Goal: Task Accomplishment & Management: Use online tool/utility

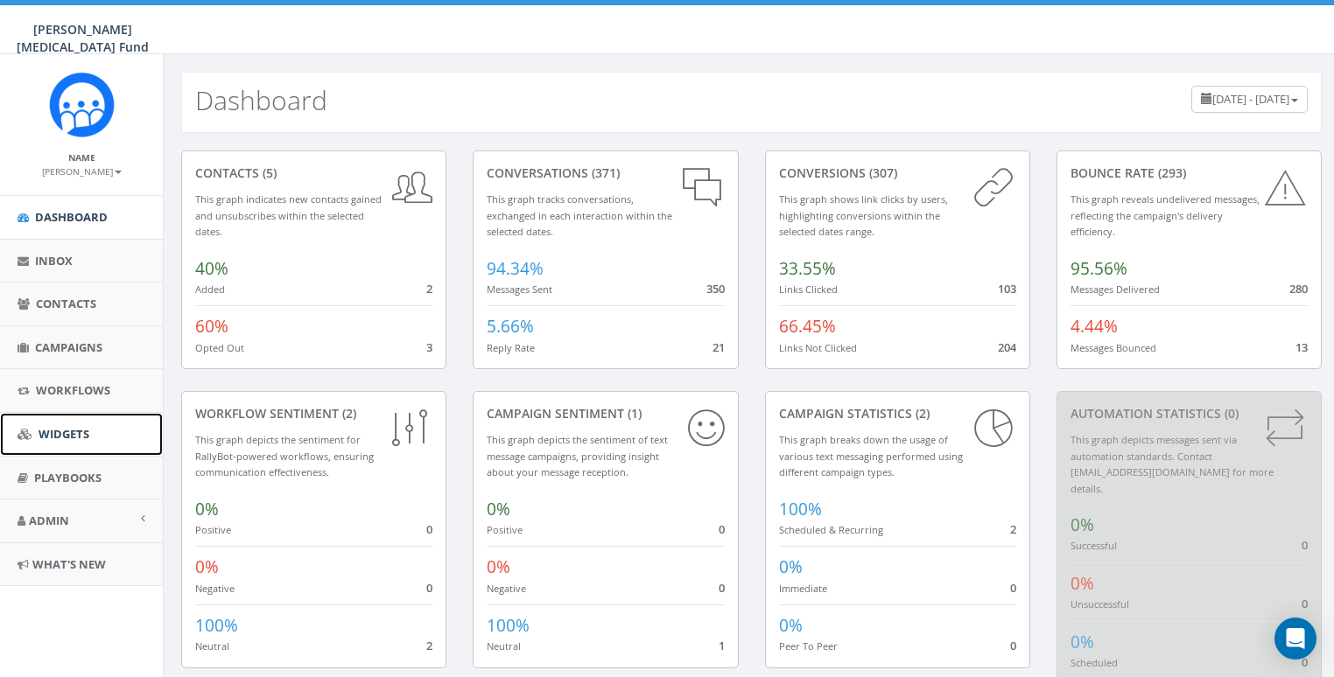
click at [58, 434] on span "Widgets" at bounding box center [64, 434] width 51 height 16
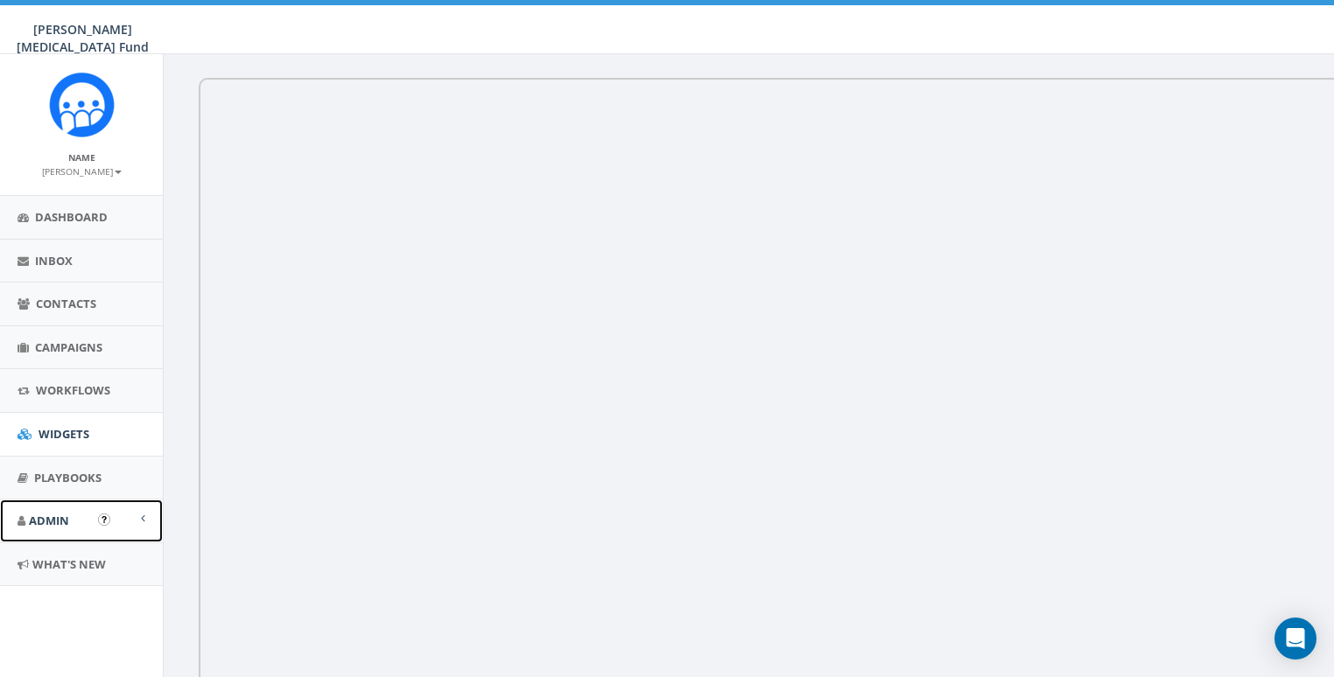
click at [43, 526] on span "Admin" at bounding box center [49, 521] width 40 height 16
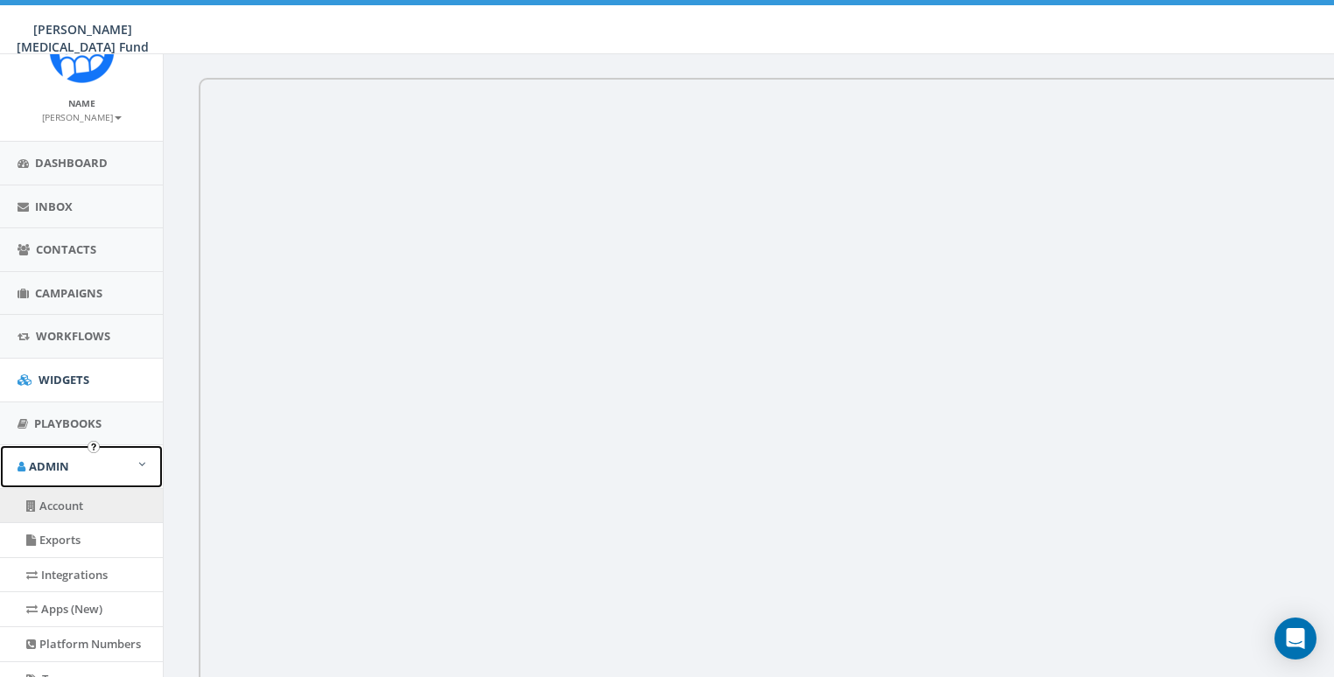
scroll to position [72, 0]
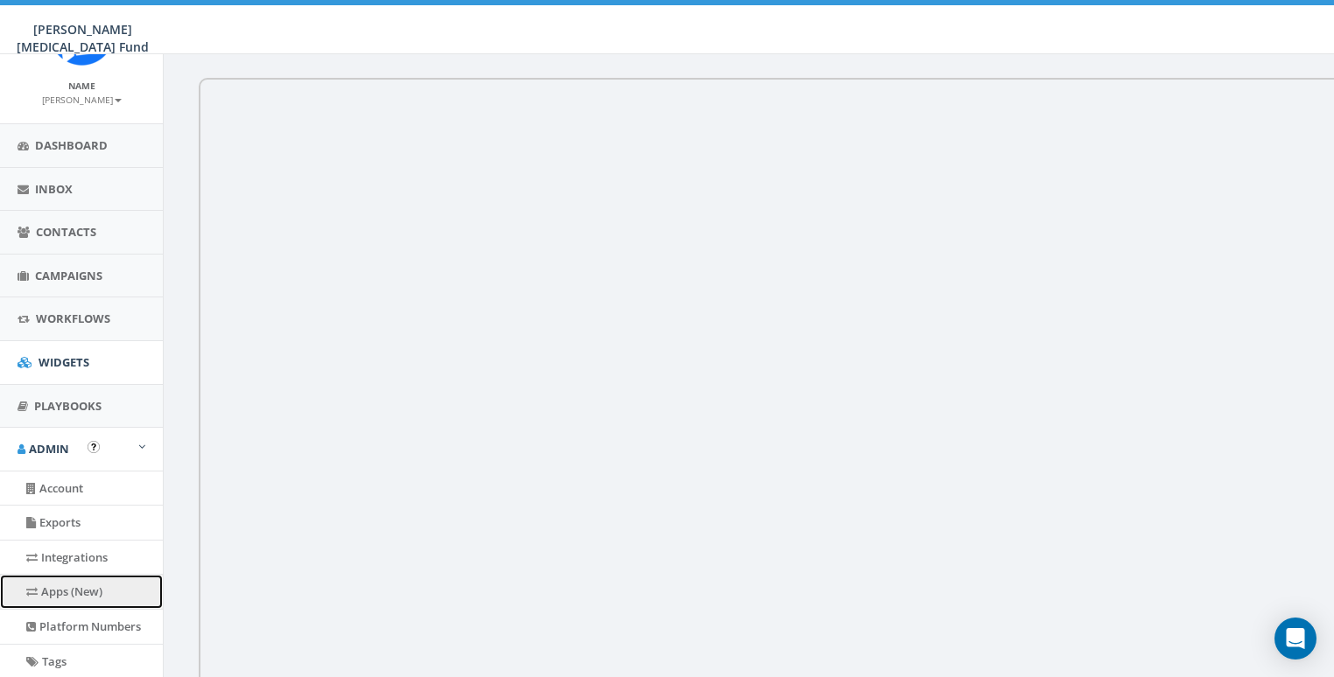
click at [73, 590] on link "Apps (New)" at bounding box center [81, 592] width 163 height 34
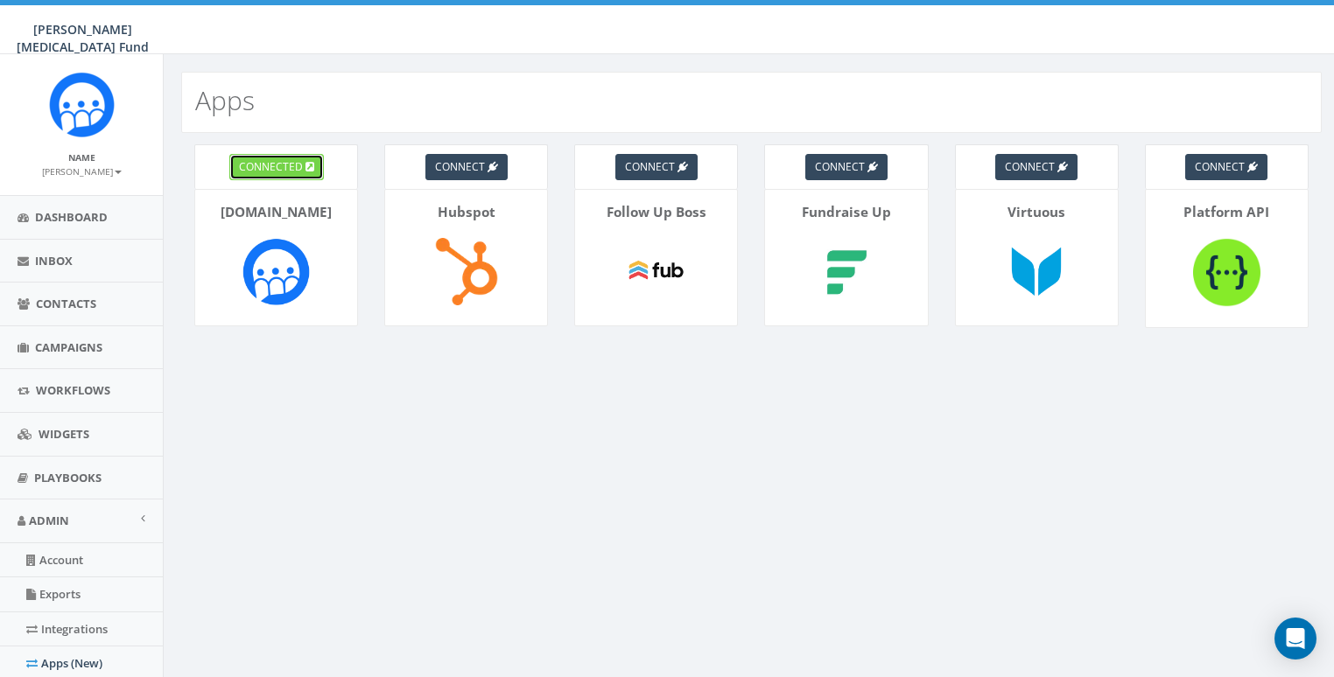
click at [276, 166] on span "connected" at bounding box center [271, 166] width 64 height 15
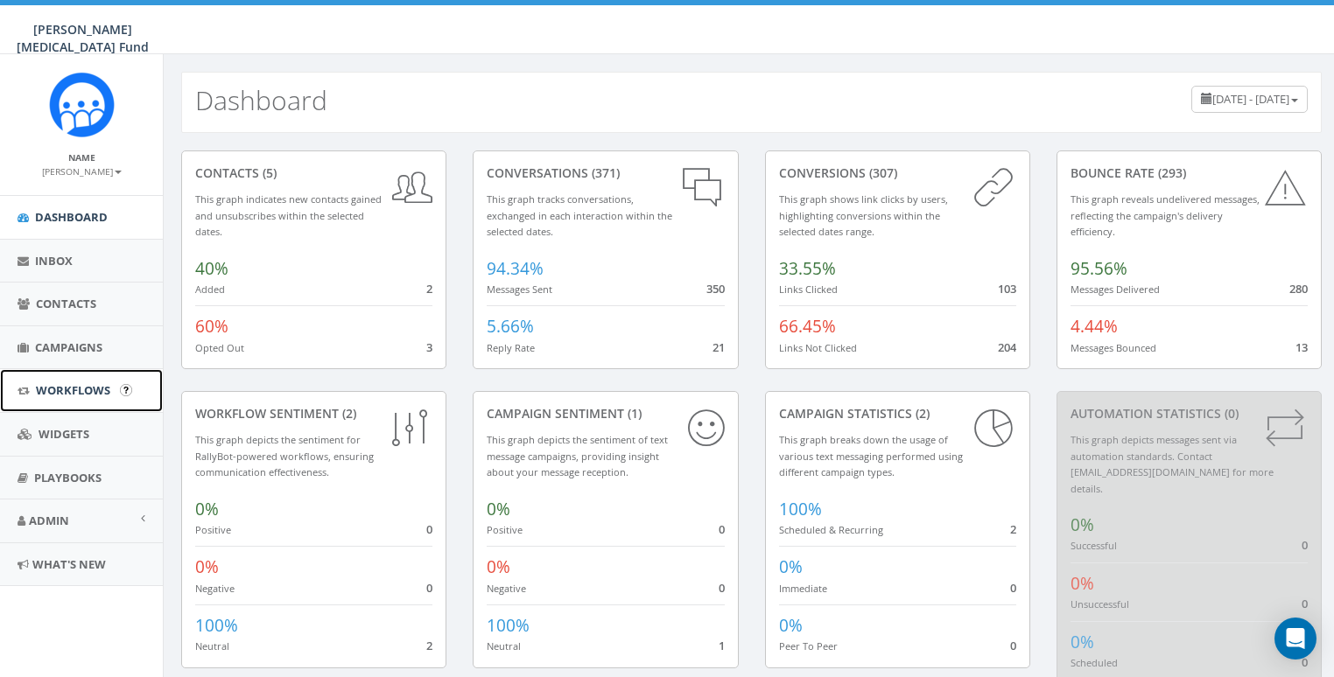
click at [68, 399] on link "Workflows" at bounding box center [81, 390] width 163 height 43
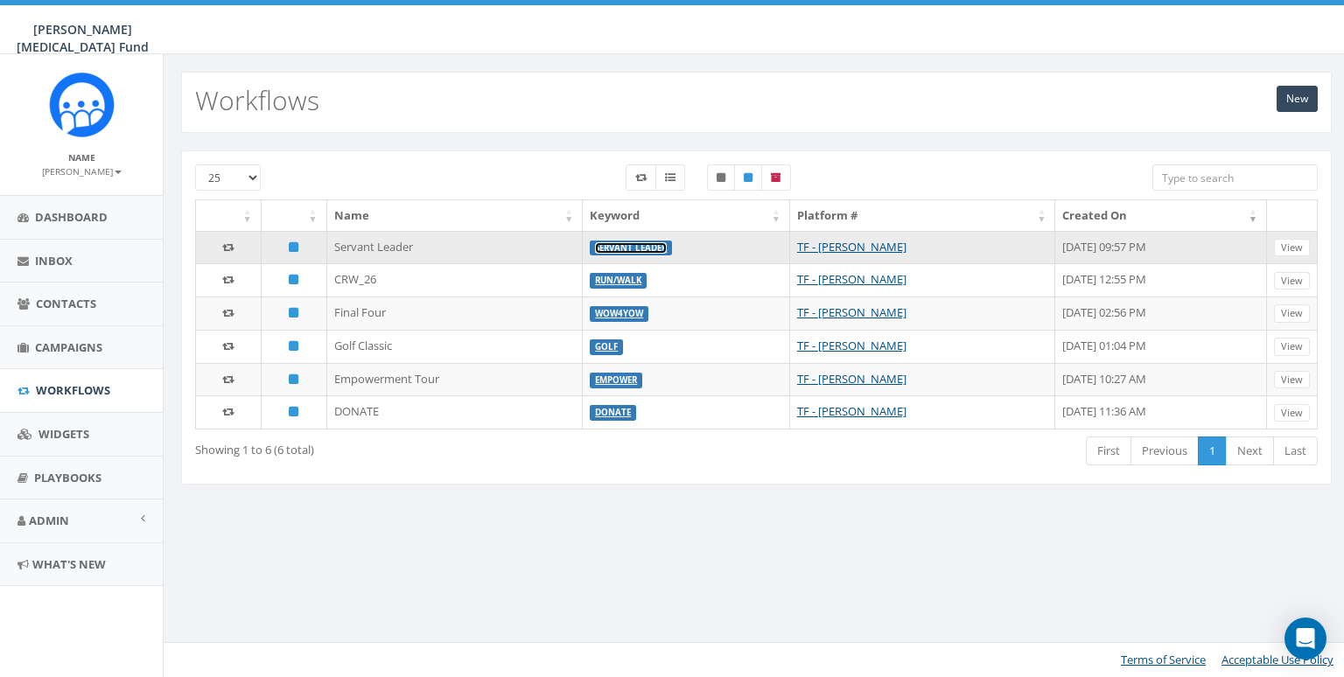
click at [607, 244] on link "Servant Leader" at bounding box center [631, 247] width 72 height 11
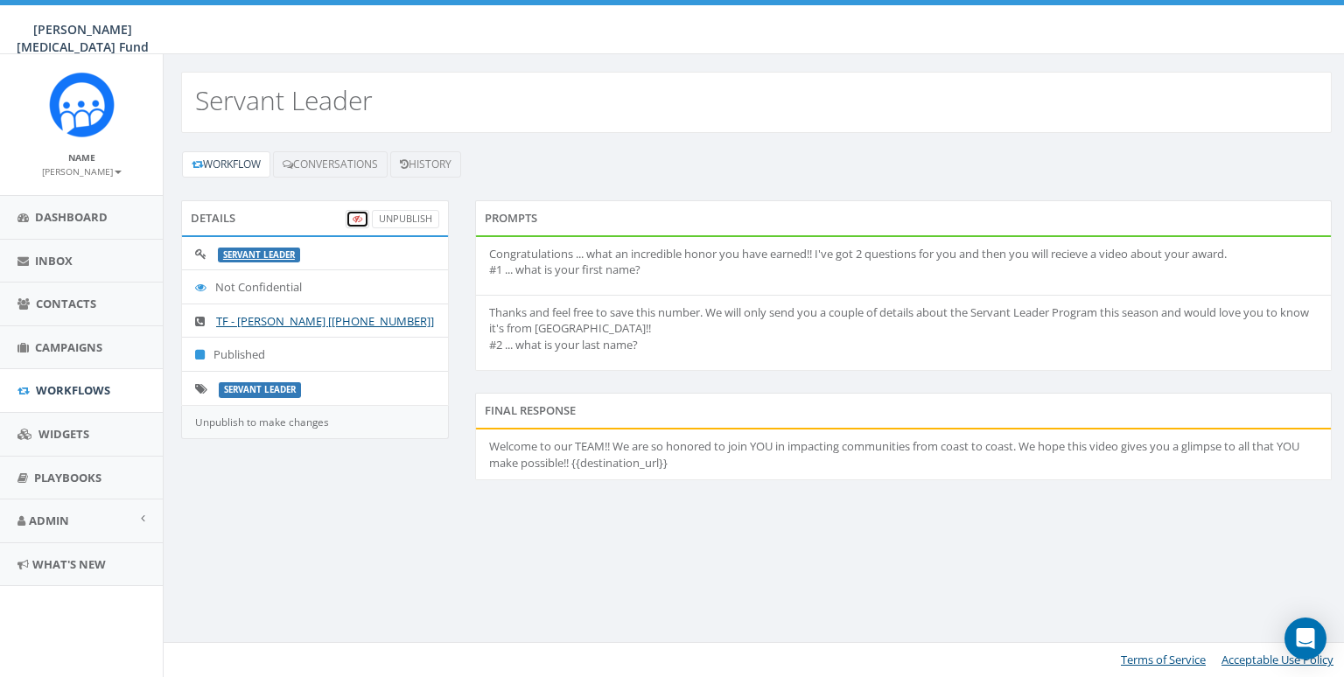
click at [363, 214] on link at bounding box center [358, 219] width 24 height 18
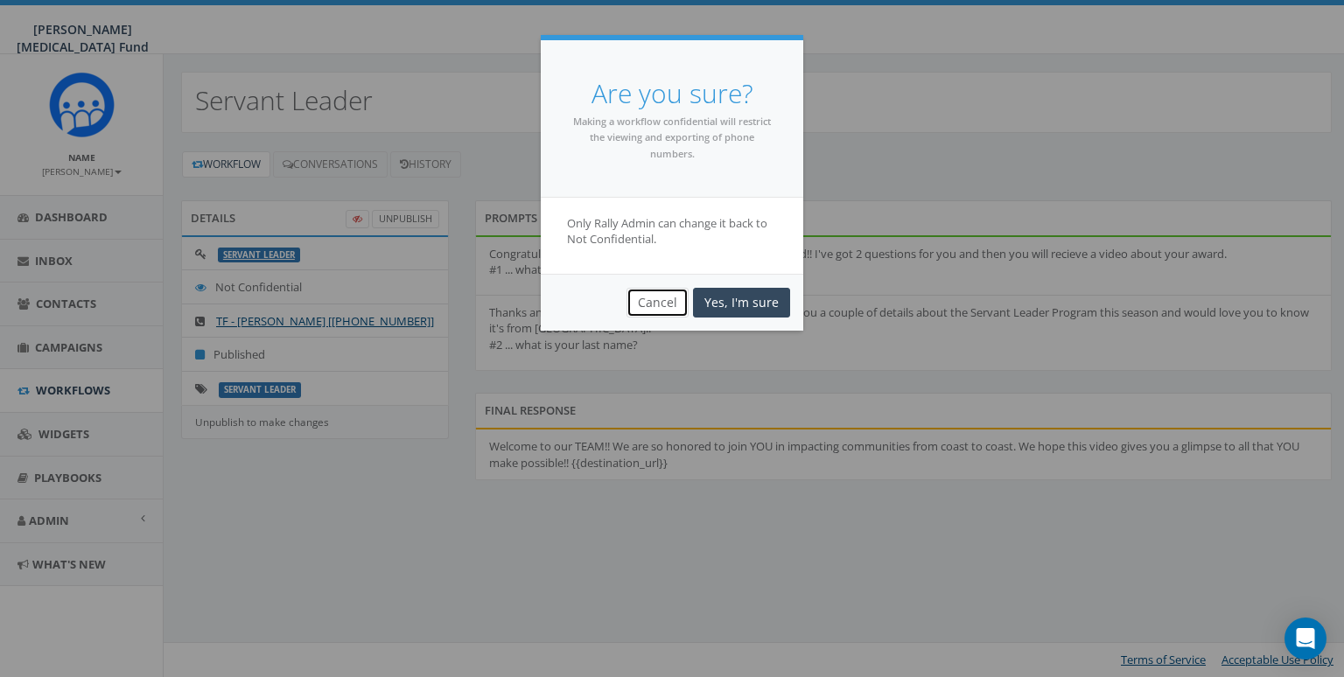
click at [668, 298] on button "Cancel" at bounding box center [658, 303] width 62 height 30
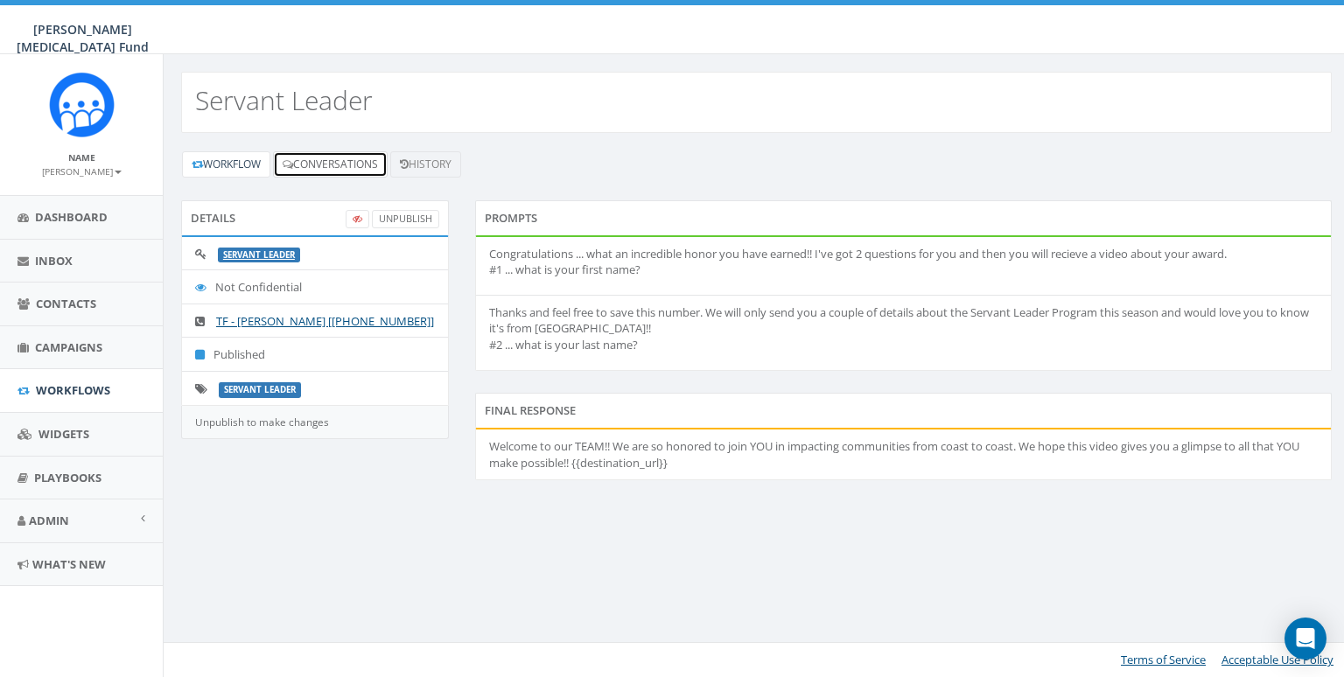
click at [314, 158] on link "Conversations" at bounding box center [330, 164] width 115 height 26
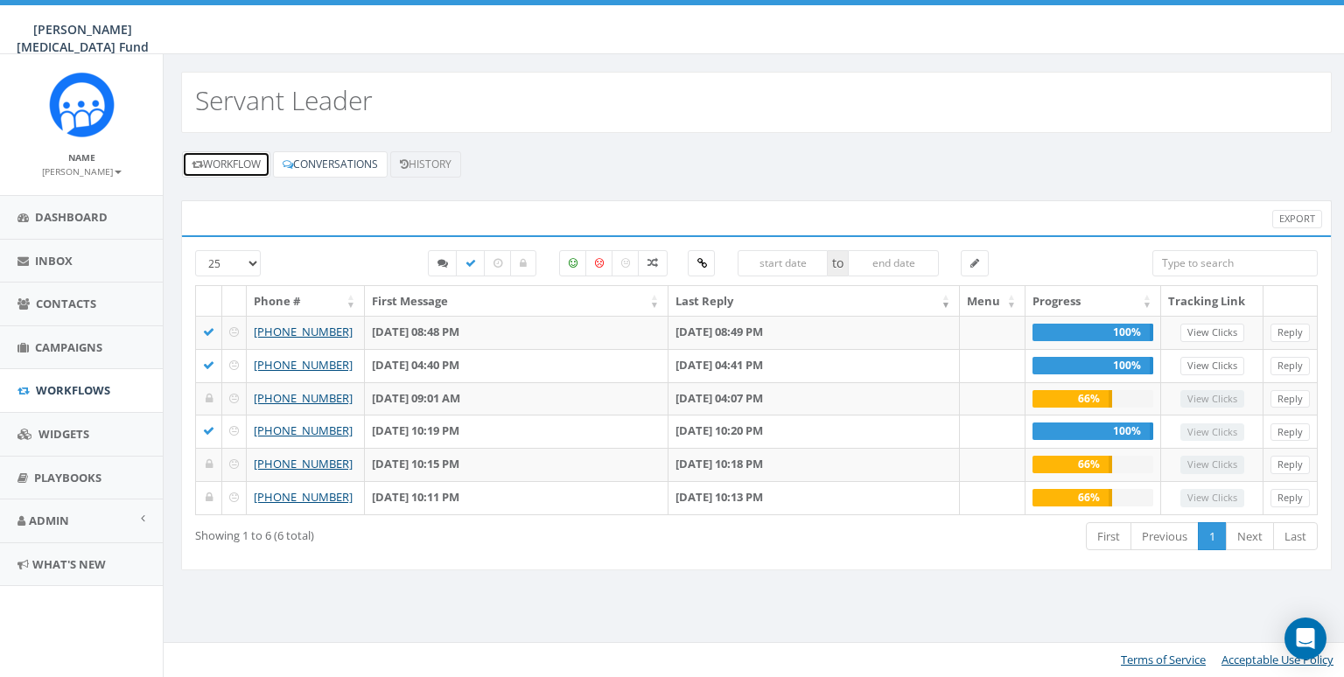
click at [230, 170] on link "Workflow" at bounding box center [226, 164] width 88 height 26
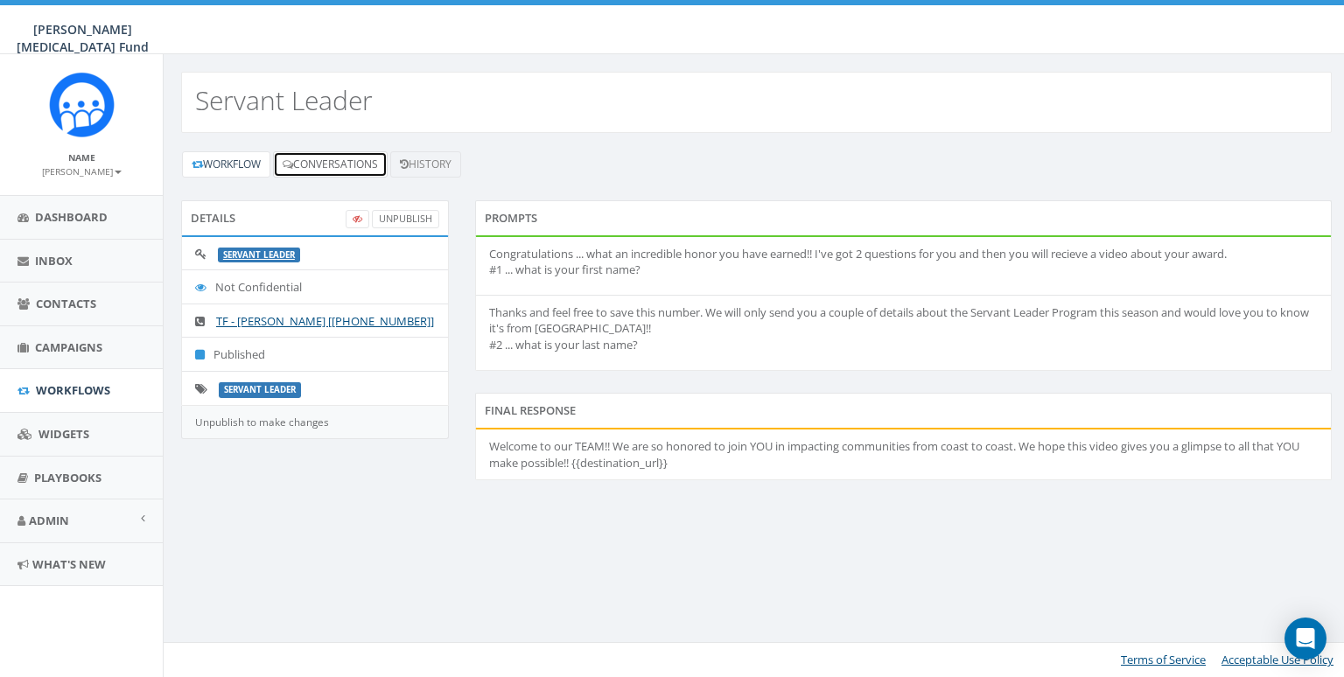
click at [308, 174] on link "Conversations" at bounding box center [330, 164] width 115 height 26
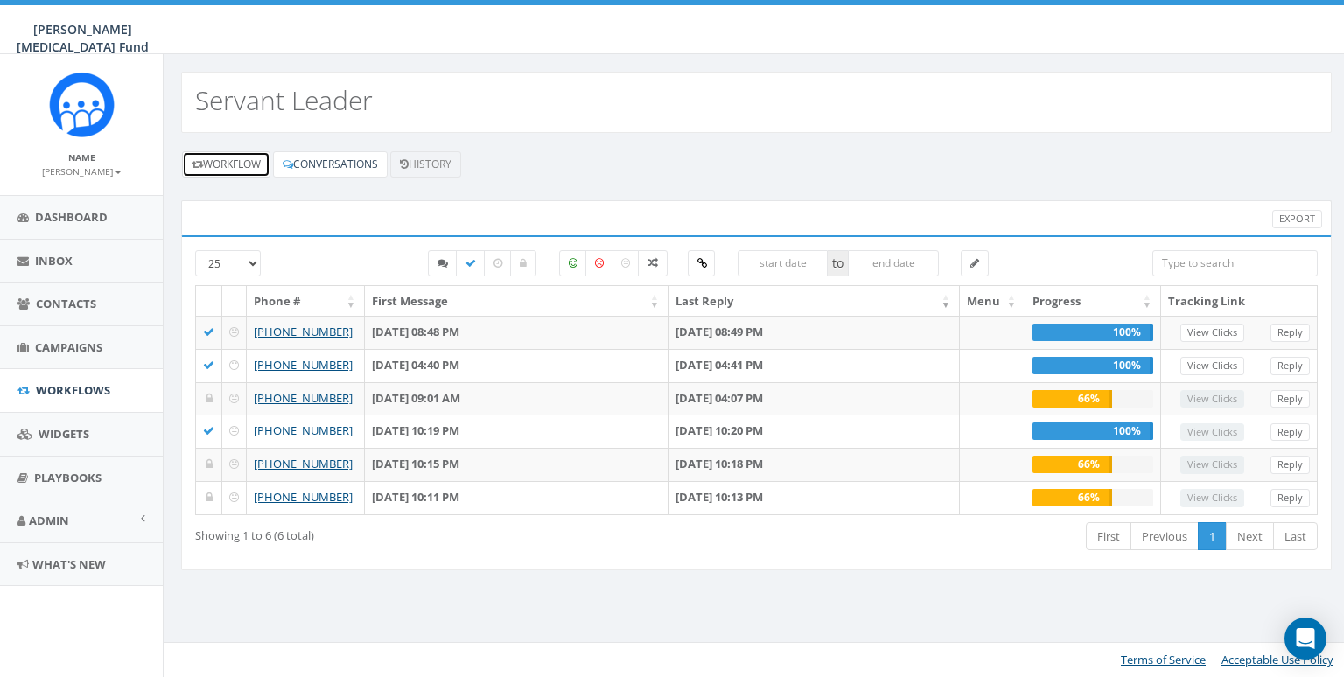
click at [246, 163] on link "Workflow" at bounding box center [226, 164] width 88 height 26
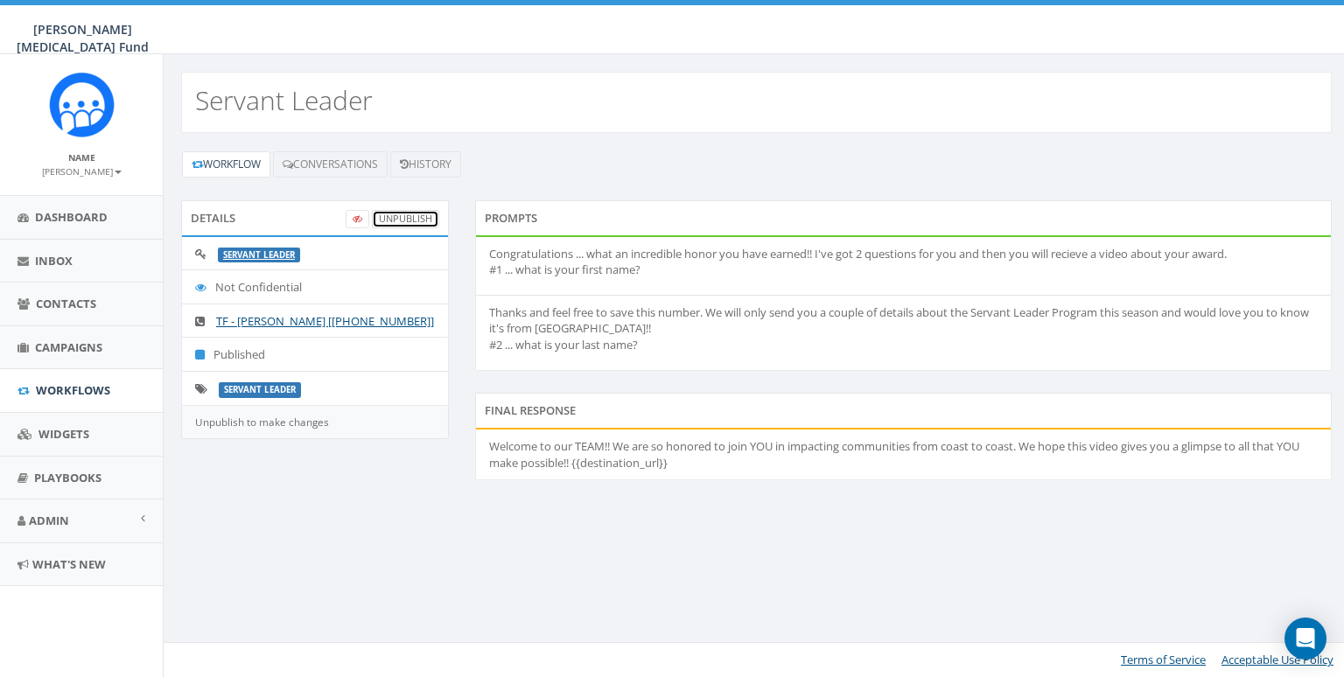
click at [411, 216] on link "UnPublish" at bounding box center [405, 219] width 67 height 18
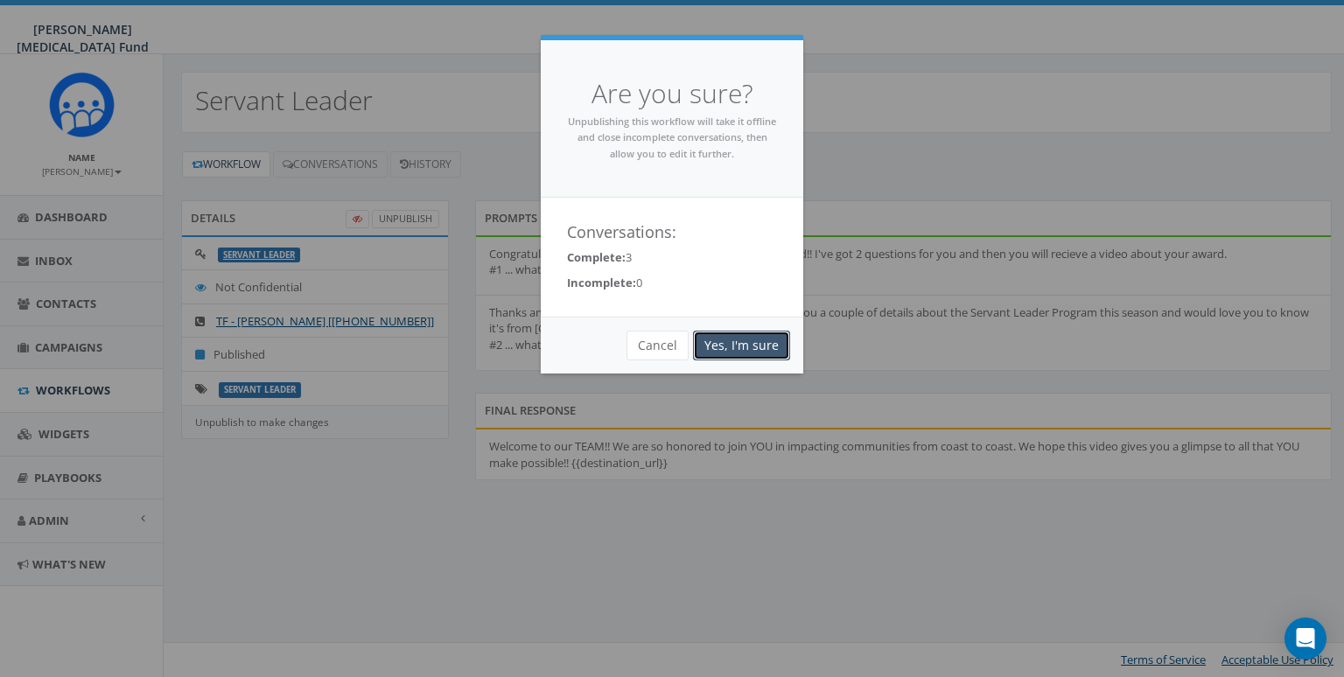
click at [730, 347] on link "Yes, I'm sure" at bounding box center [741, 346] width 97 height 30
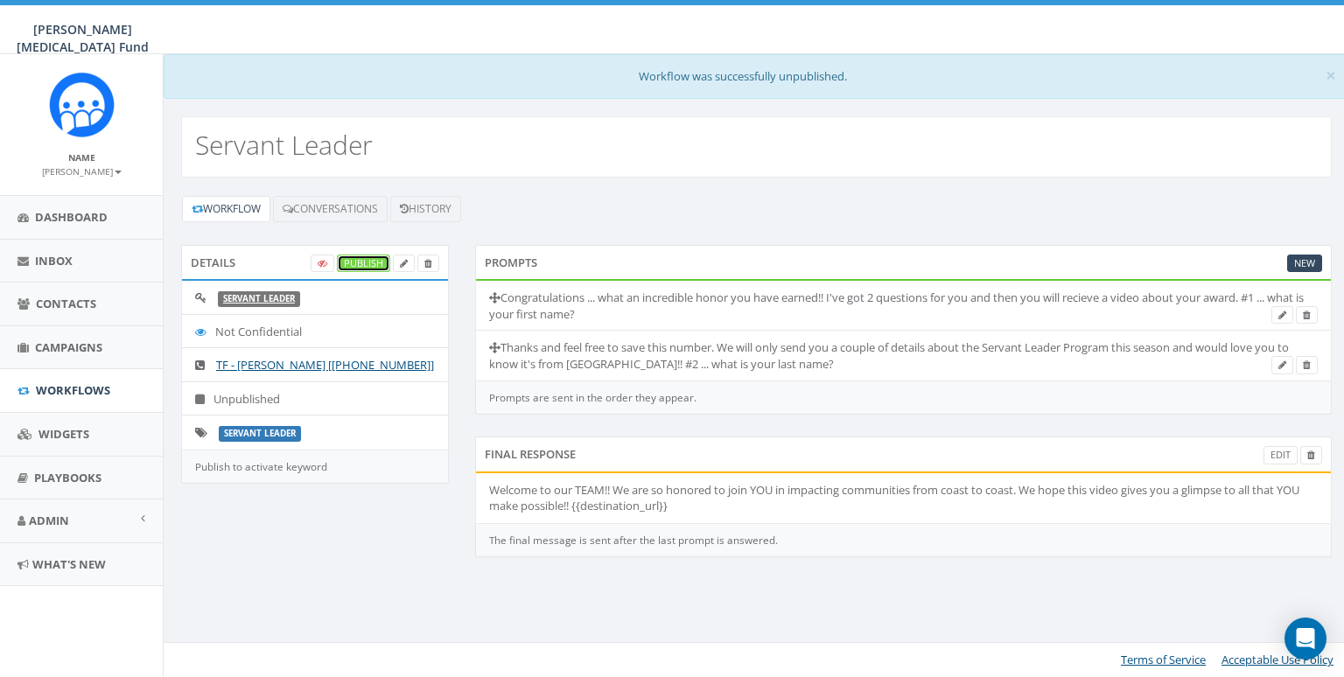
click at [365, 257] on link "Publish" at bounding box center [363, 264] width 53 height 18
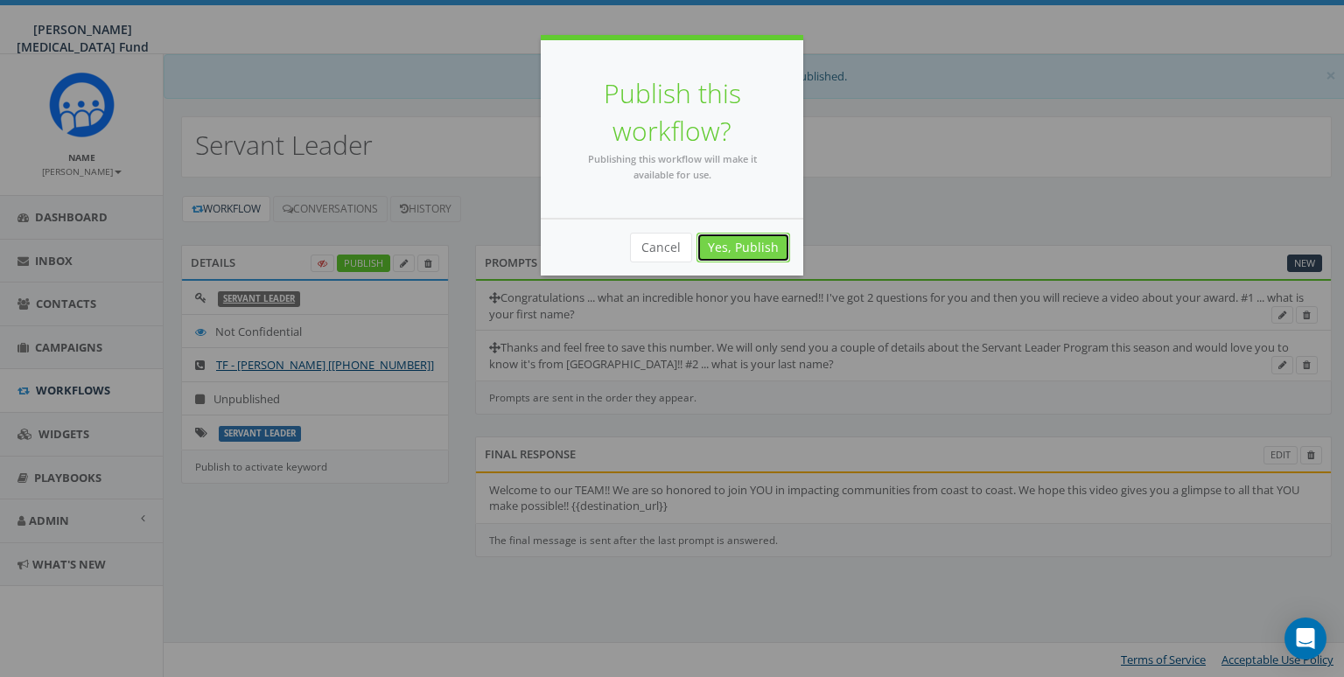
click at [720, 253] on link "Yes, Publish" at bounding box center [744, 248] width 94 height 30
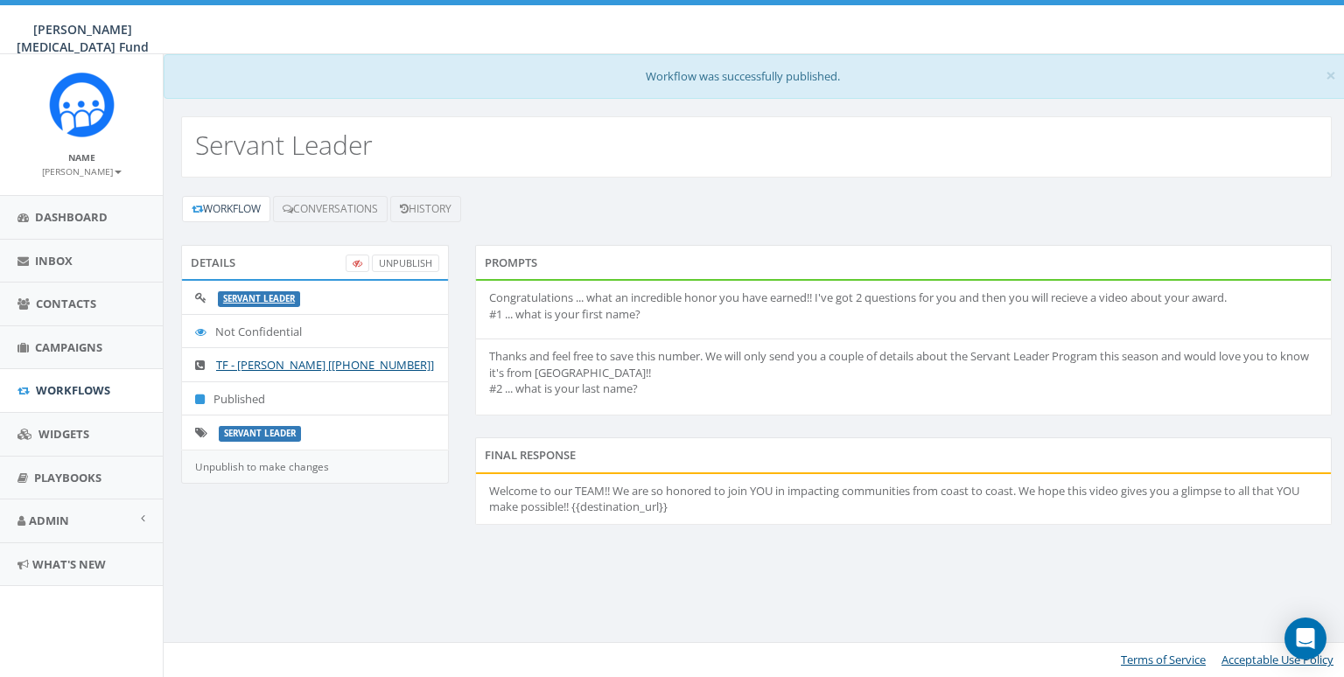
click at [600, 165] on div "Servant Leader" at bounding box center [756, 146] width 1151 height 61
click at [345, 202] on link "Conversations" at bounding box center [330, 209] width 115 height 26
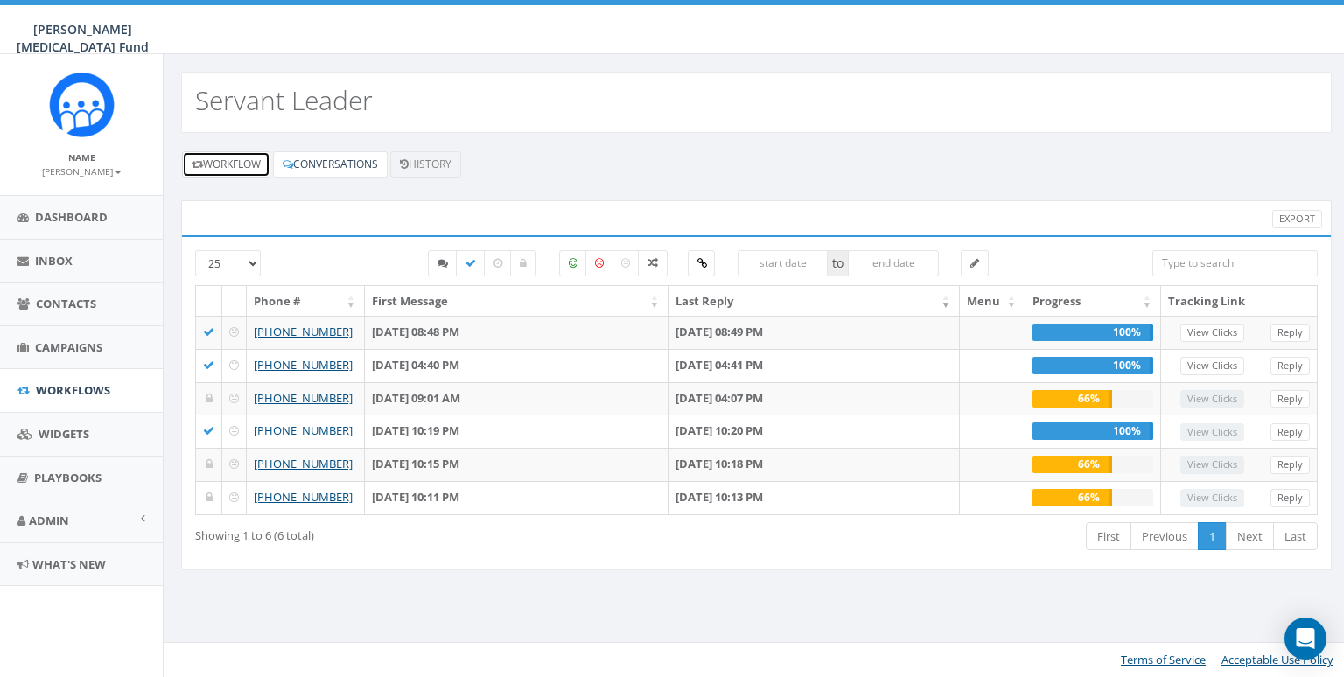
click at [234, 170] on link "Workflow" at bounding box center [226, 164] width 88 height 26
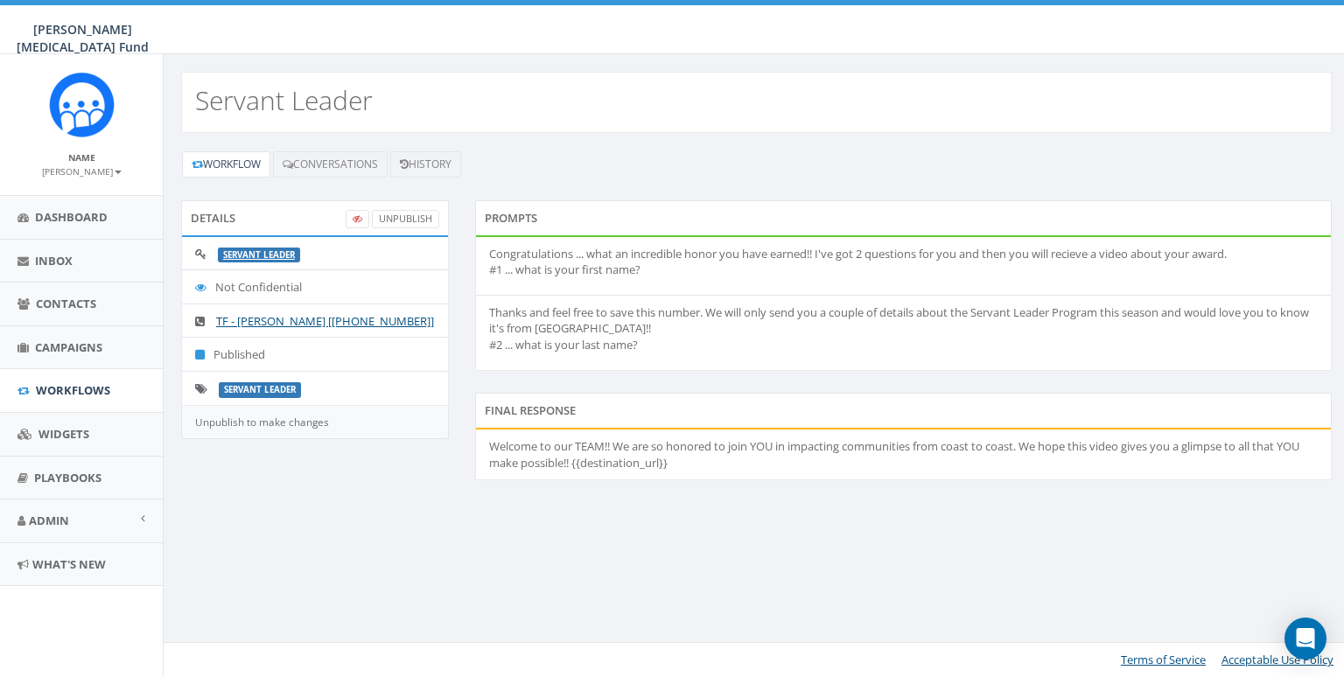
click at [869, 175] on div "Workflow Conversations History" at bounding box center [756, 165] width 1151 height 28
click at [333, 156] on link "Conversations" at bounding box center [330, 164] width 115 height 26
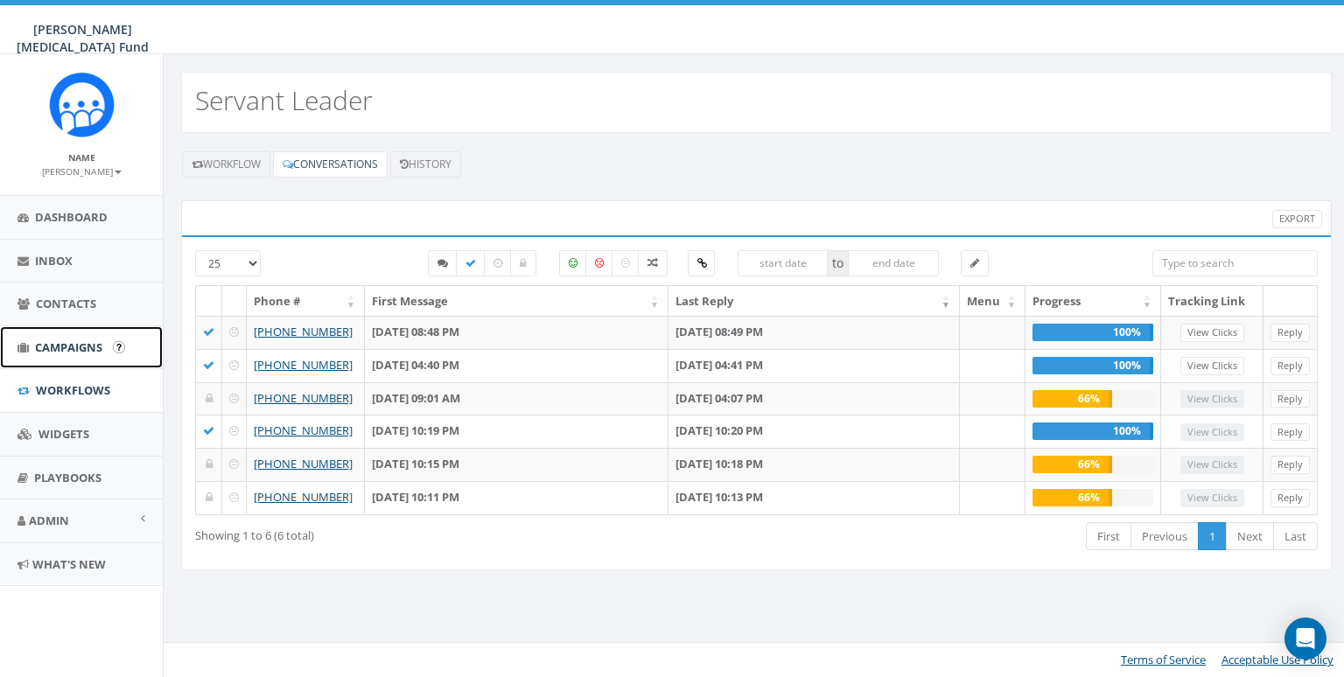
click at [63, 351] on span "Campaigns" at bounding box center [68, 348] width 67 height 16
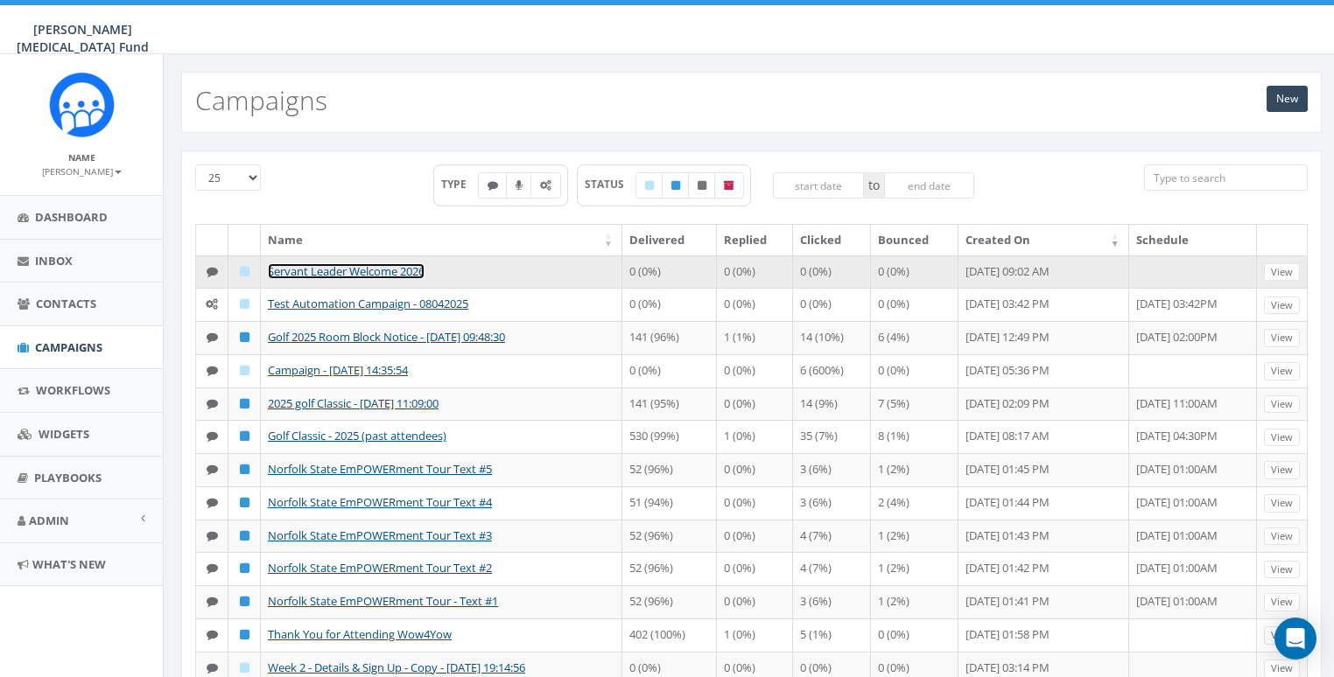
click at [323, 267] on link "Servant Leader Welcome 2026" at bounding box center [346, 271] width 157 height 16
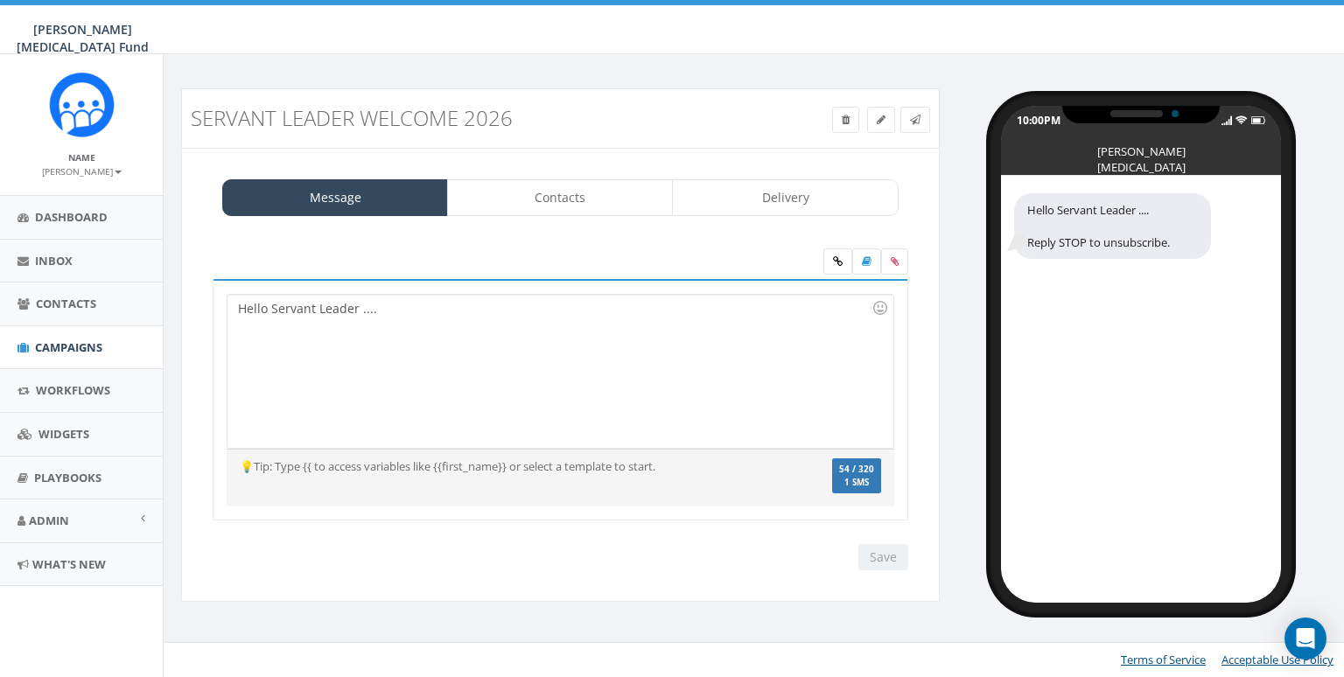
click at [433, 342] on div "Hello Servant Leader ...." at bounding box center [560, 371] width 665 height 153
click at [504, 306] on div "Hello Servant Leader ...." at bounding box center [560, 371] width 665 height 153
click at [839, 262] on icon at bounding box center [838, 261] width 10 height 11
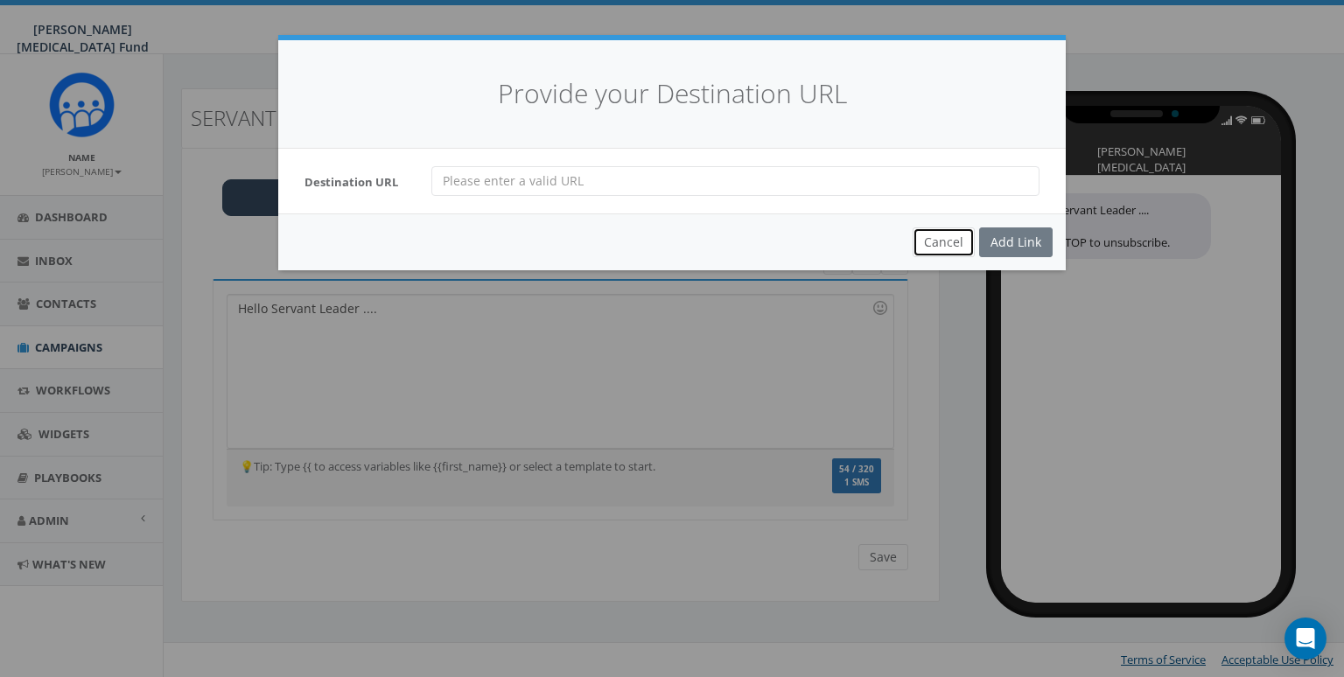
click at [931, 232] on button "Cancel" at bounding box center [944, 243] width 62 height 30
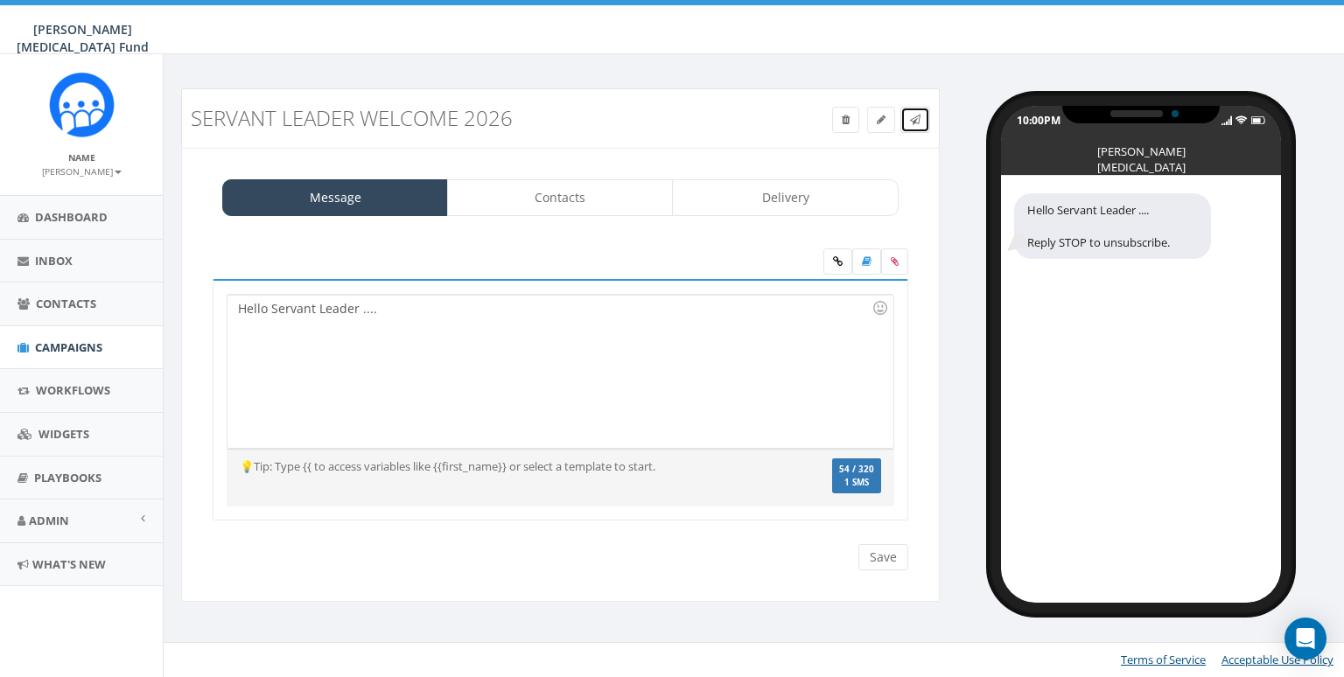
click at [917, 123] on icon at bounding box center [915, 120] width 11 height 11
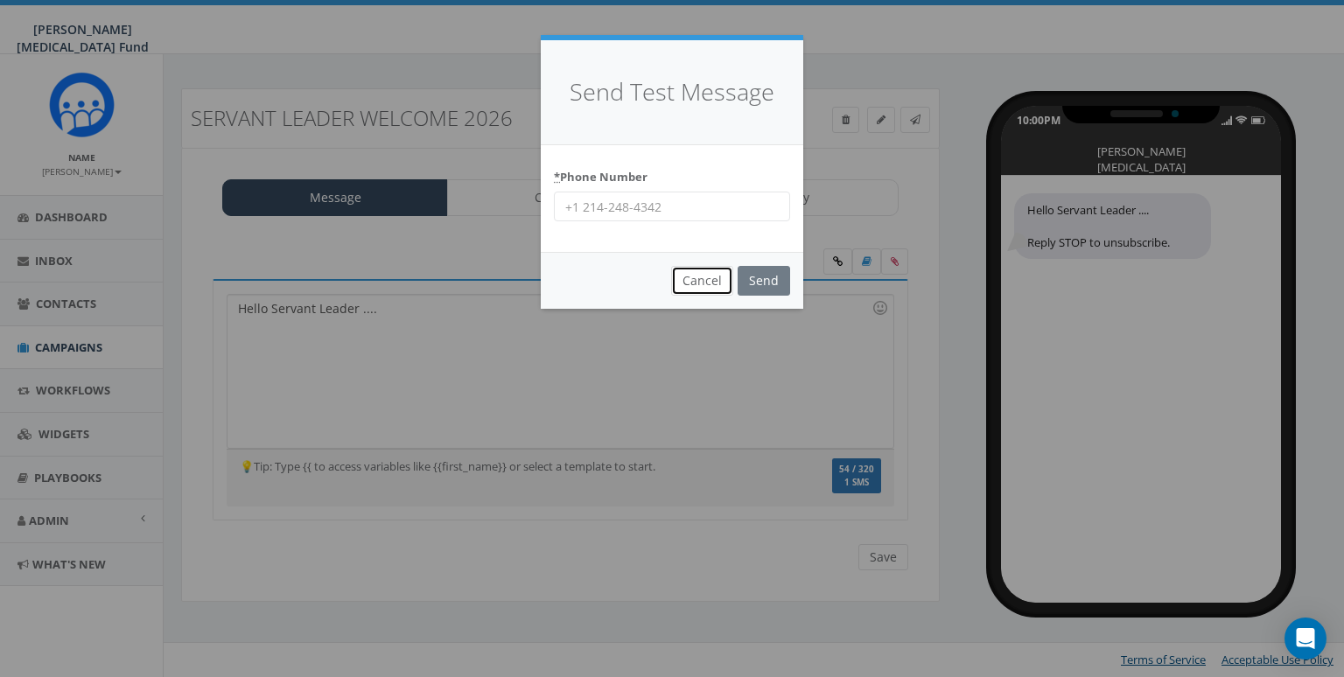
drag, startPoint x: 691, startPoint y: 276, endPoint x: 367, endPoint y: 267, distance: 324.8
click at [691, 276] on button "Cancel" at bounding box center [702, 281] width 62 height 30
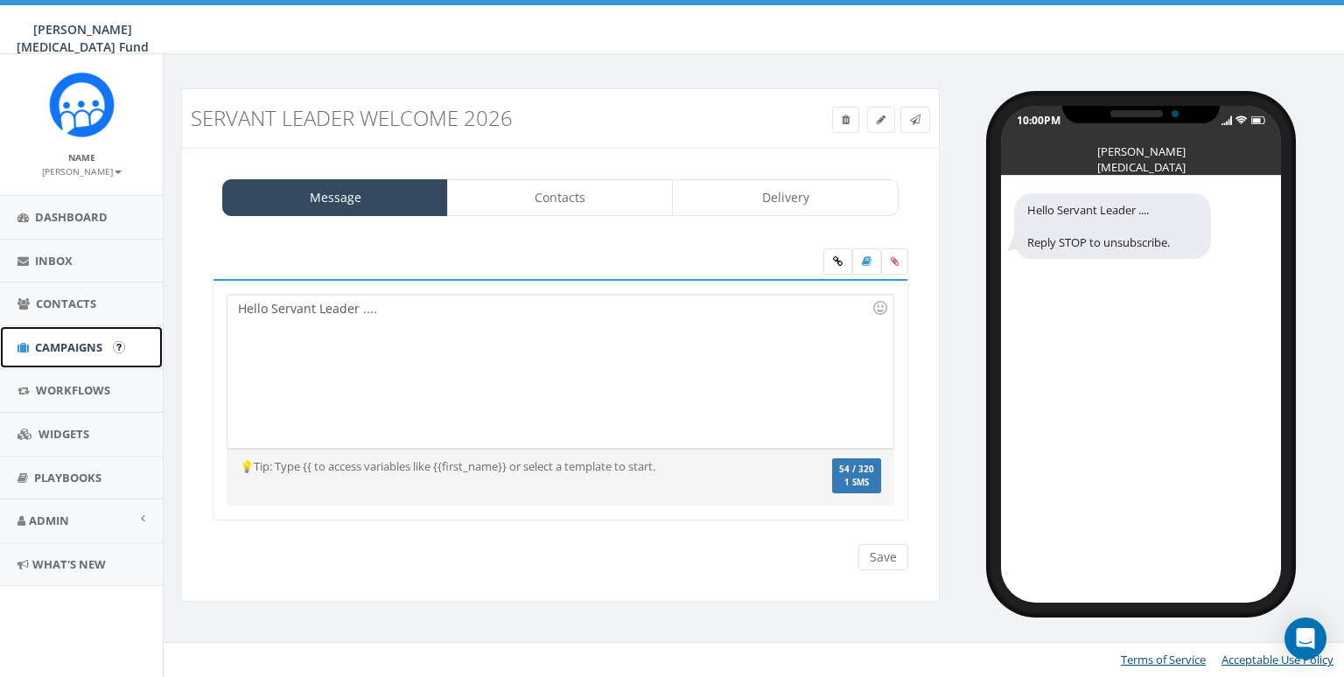
click at [60, 353] on span "Campaigns" at bounding box center [68, 348] width 67 height 16
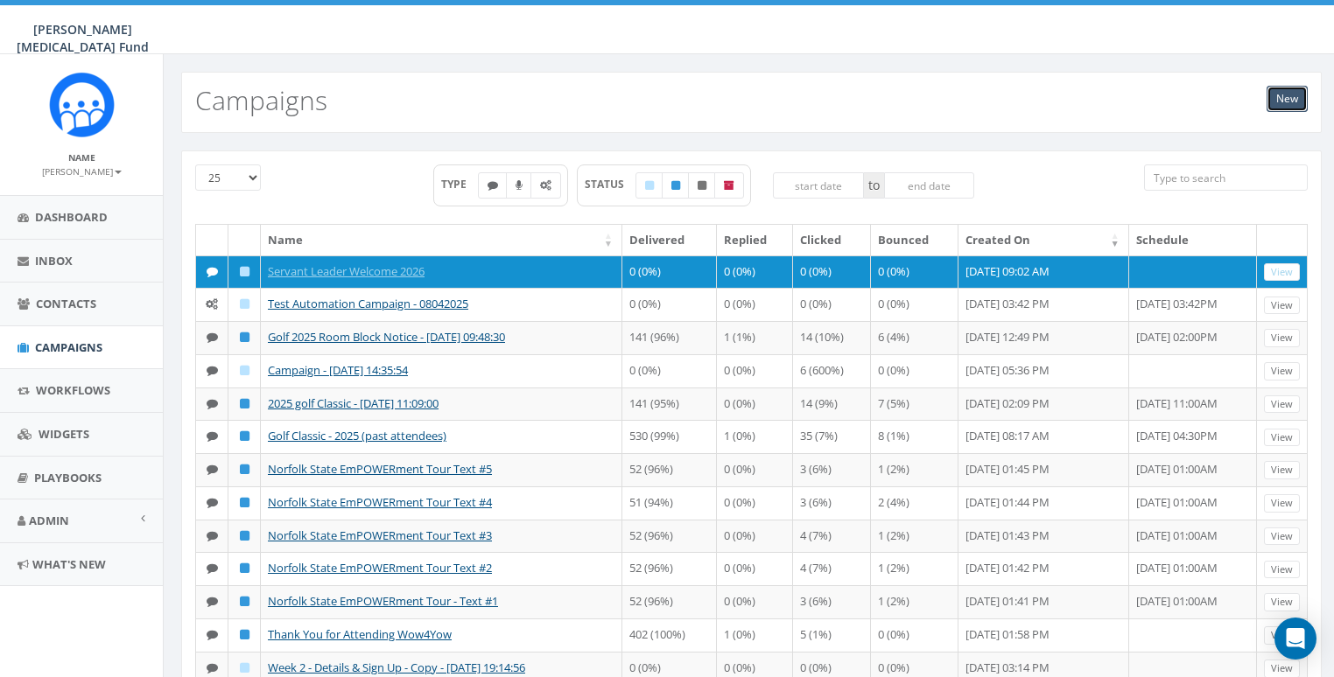
click at [1281, 98] on link "New" at bounding box center [1287, 99] width 41 height 26
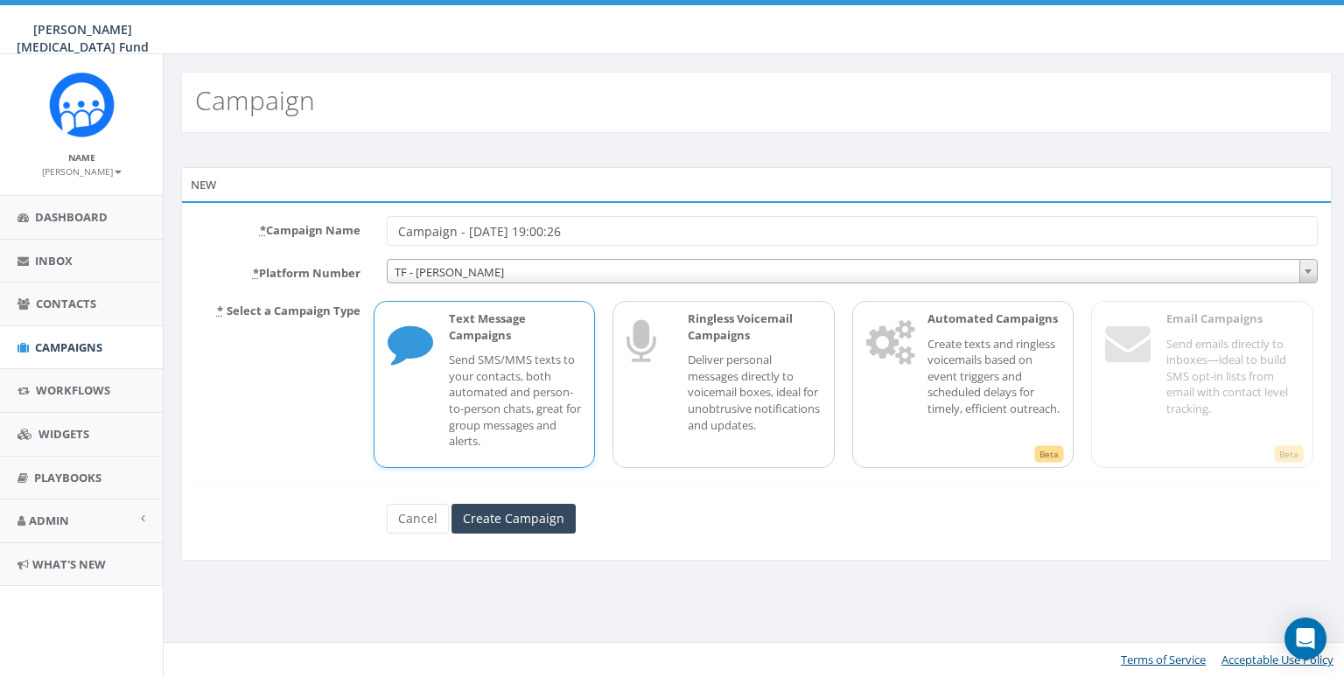
click at [396, 230] on input "Campaign - 09/08/2025, 19:00:26" at bounding box center [852, 231] width 931 height 30
type input "Test Video Campaign - 09/08/25"
click at [527, 523] on input "Create Campaign" at bounding box center [514, 519] width 124 height 30
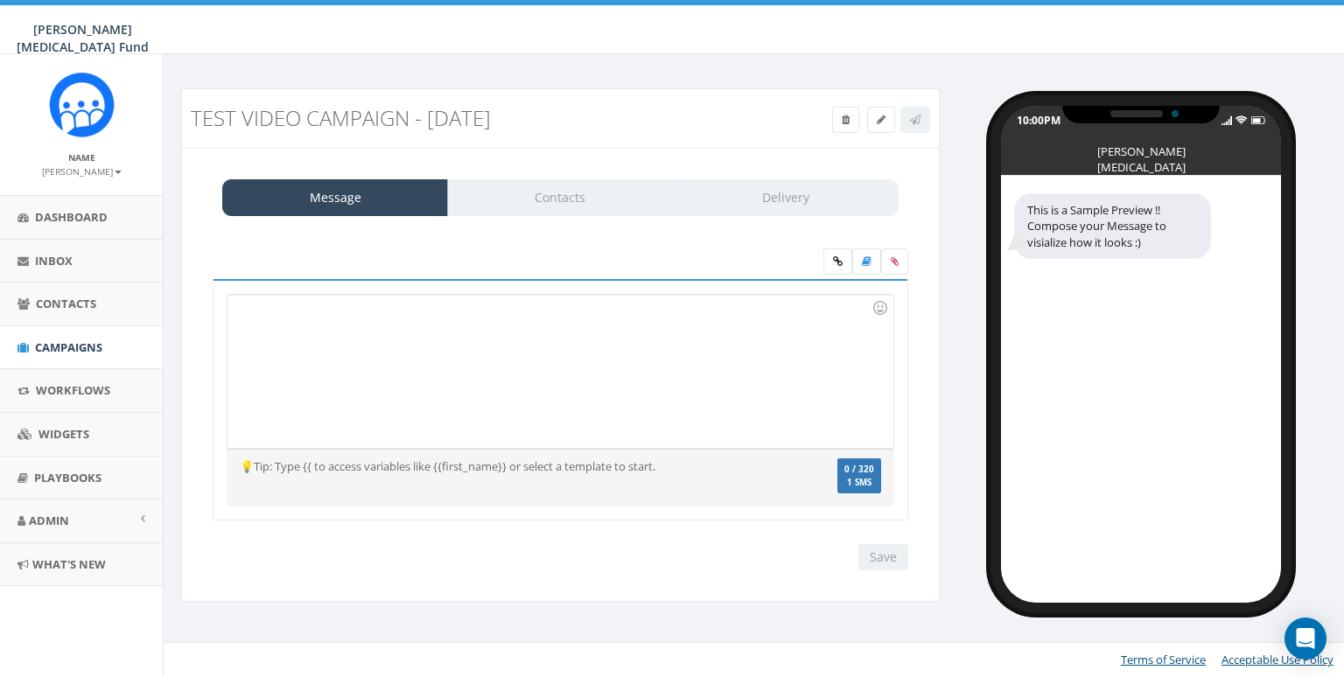
click at [329, 324] on div at bounding box center [560, 371] width 665 height 153
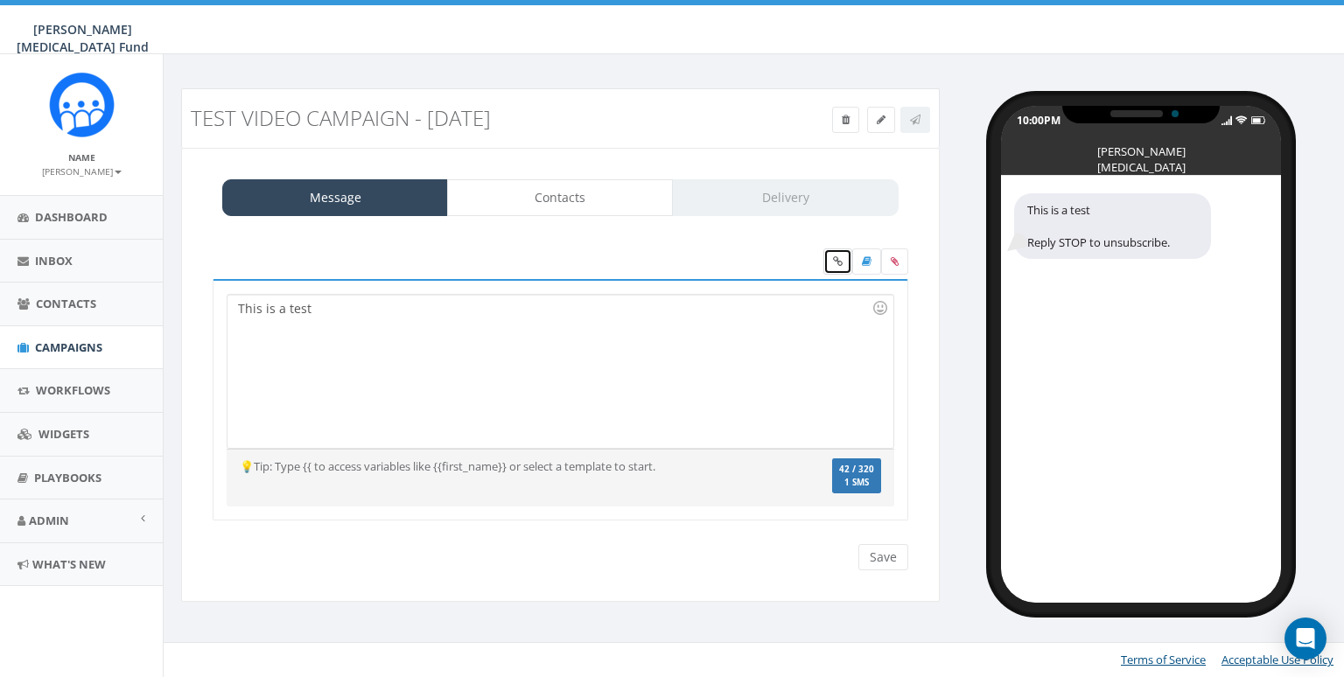
click at [831, 270] on link at bounding box center [838, 262] width 29 height 26
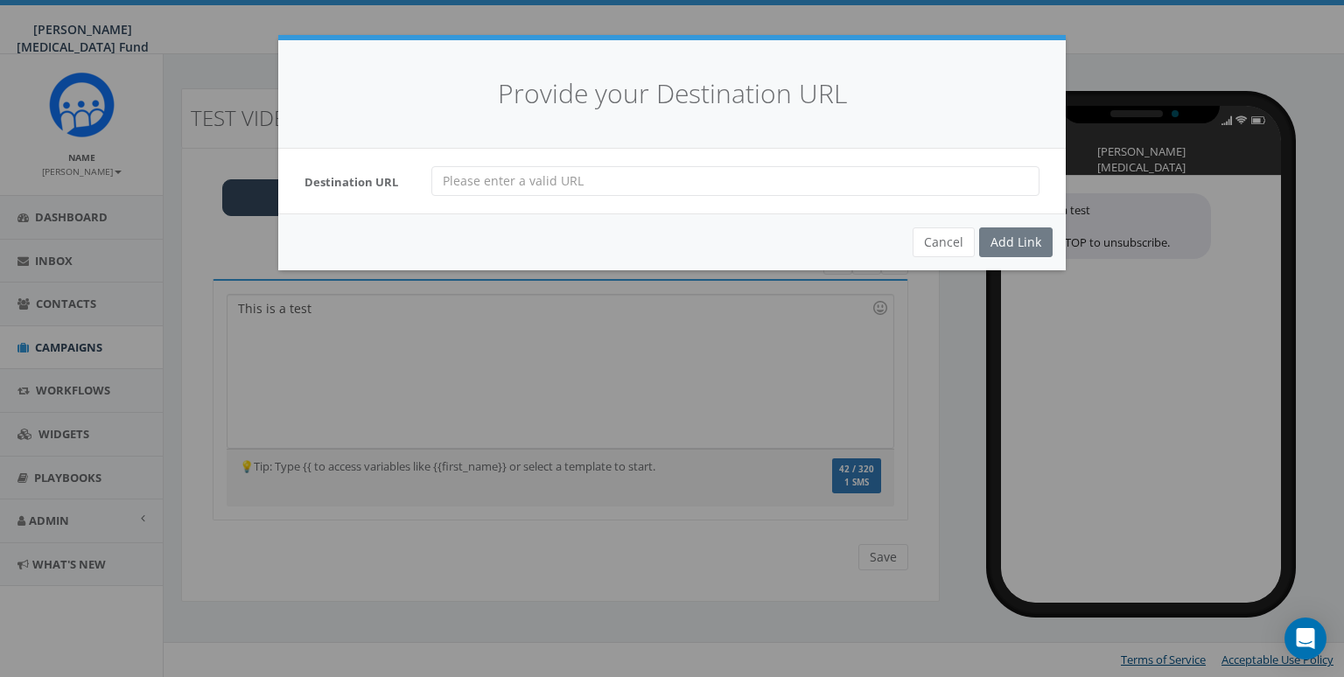
click at [581, 177] on input "url" at bounding box center [736, 181] width 608 height 30
paste input "https://rally.so/videos/9aa114c6-8cbb-49ec-be9e-4e5739986a95"
type input "https://rally.so/videos/9aa114c6-8cbb-49ec-be9e-4e5739986a95"
click at [1026, 235] on div "Add Link" at bounding box center [1016, 243] width 74 height 30
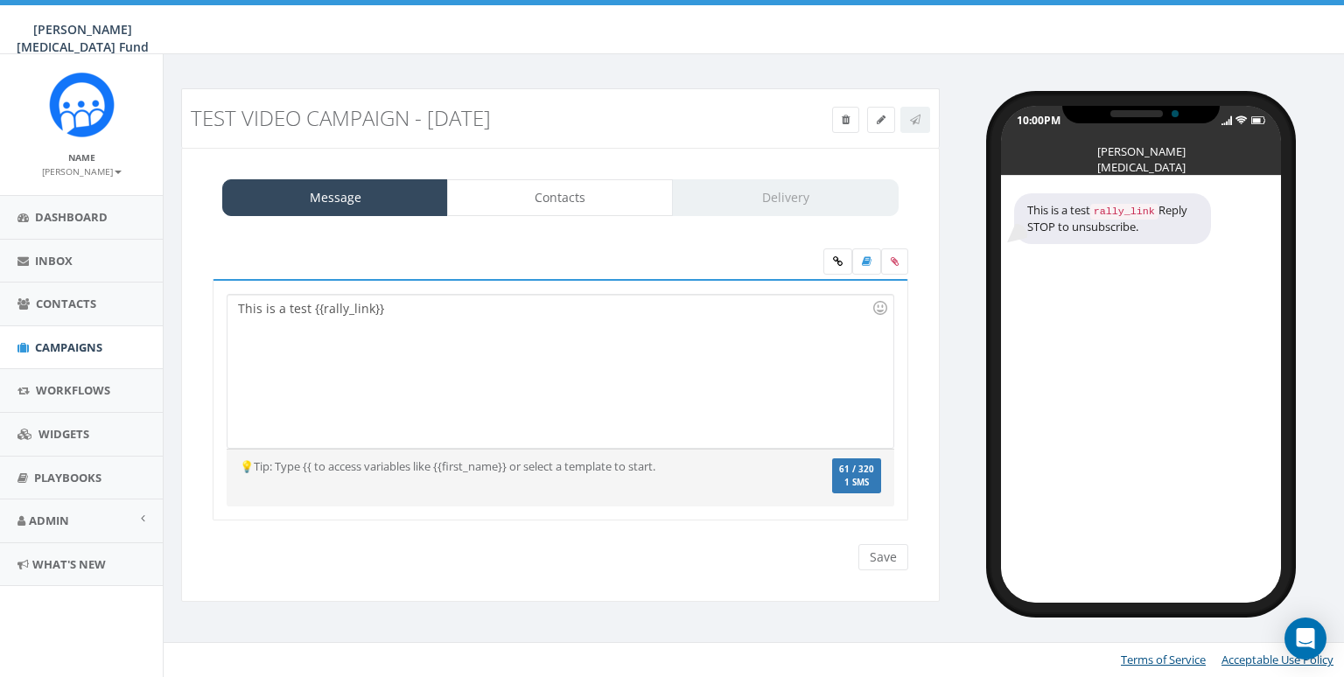
click at [916, 123] on div at bounding box center [881, 120] width 98 height 26
click at [881, 559] on input "Save" at bounding box center [884, 557] width 50 height 26
click at [912, 117] on icon at bounding box center [915, 120] width 11 height 11
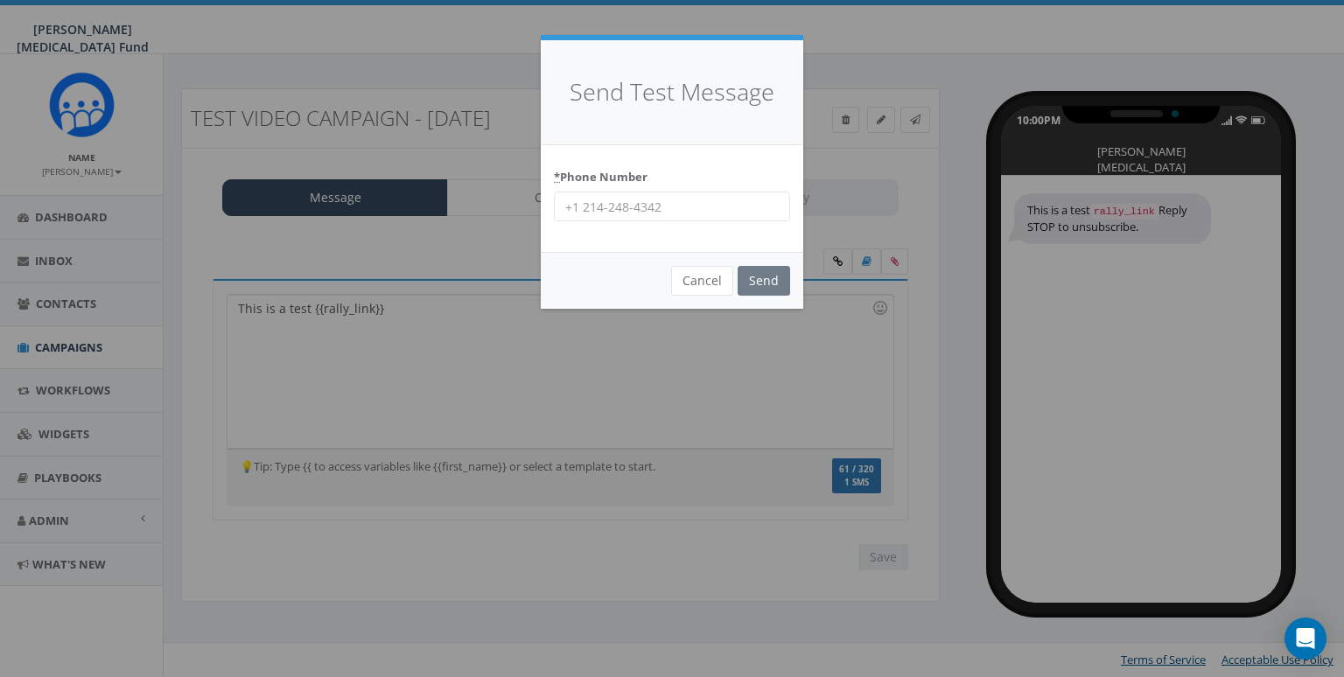
click at [628, 200] on input "* Phone Number" at bounding box center [672, 207] width 236 height 30
type input "8587365358"
click at [780, 270] on input "Send" at bounding box center [764, 281] width 53 height 30
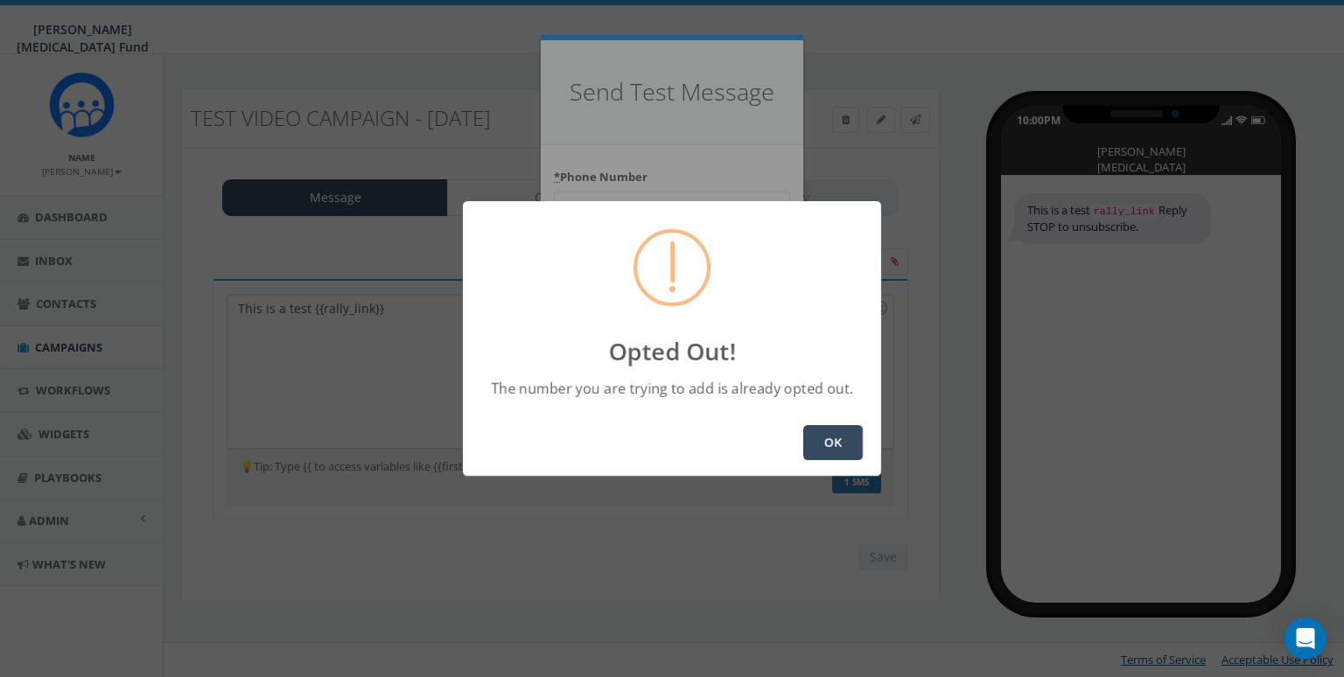
click at [833, 436] on button "OK" at bounding box center [834, 442] width 60 height 35
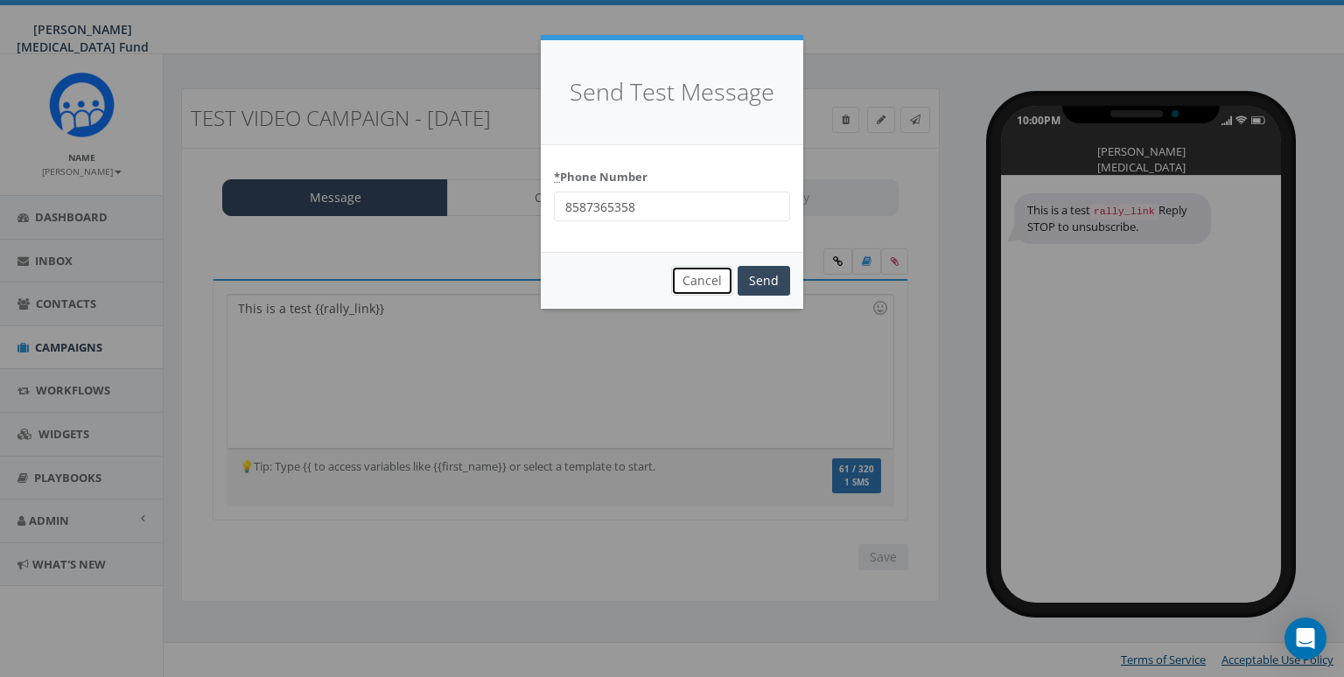
click at [711, 285] on button "Cancel" at bounding box center [702, 281] width 62 height 30
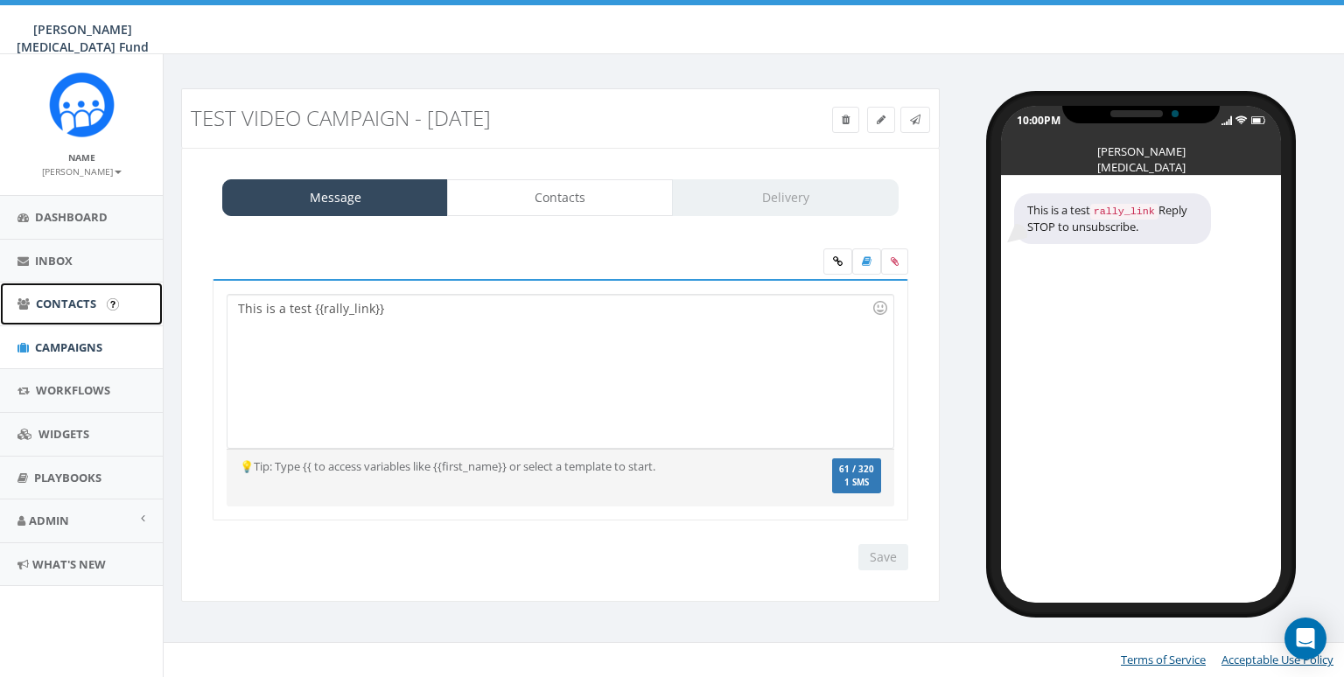
click at [58, 305] on span "Contacts" at bounding box center [66, 304] width 60 height 16
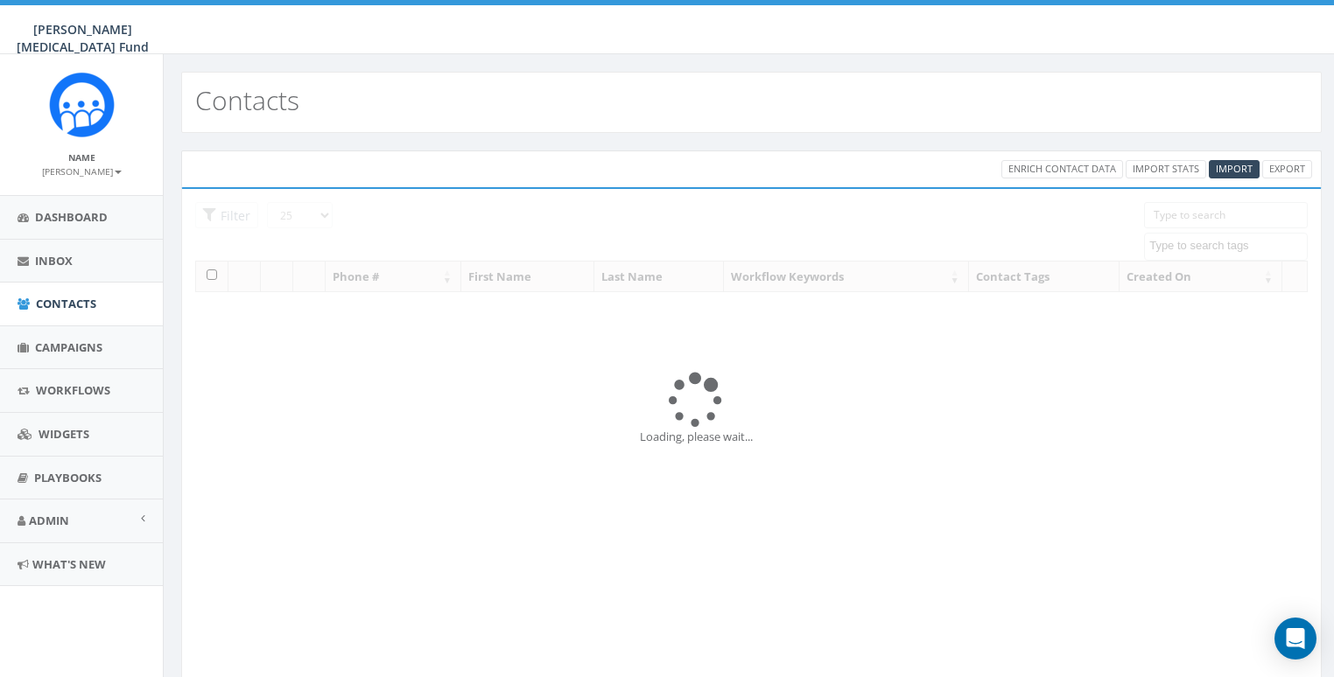
select select
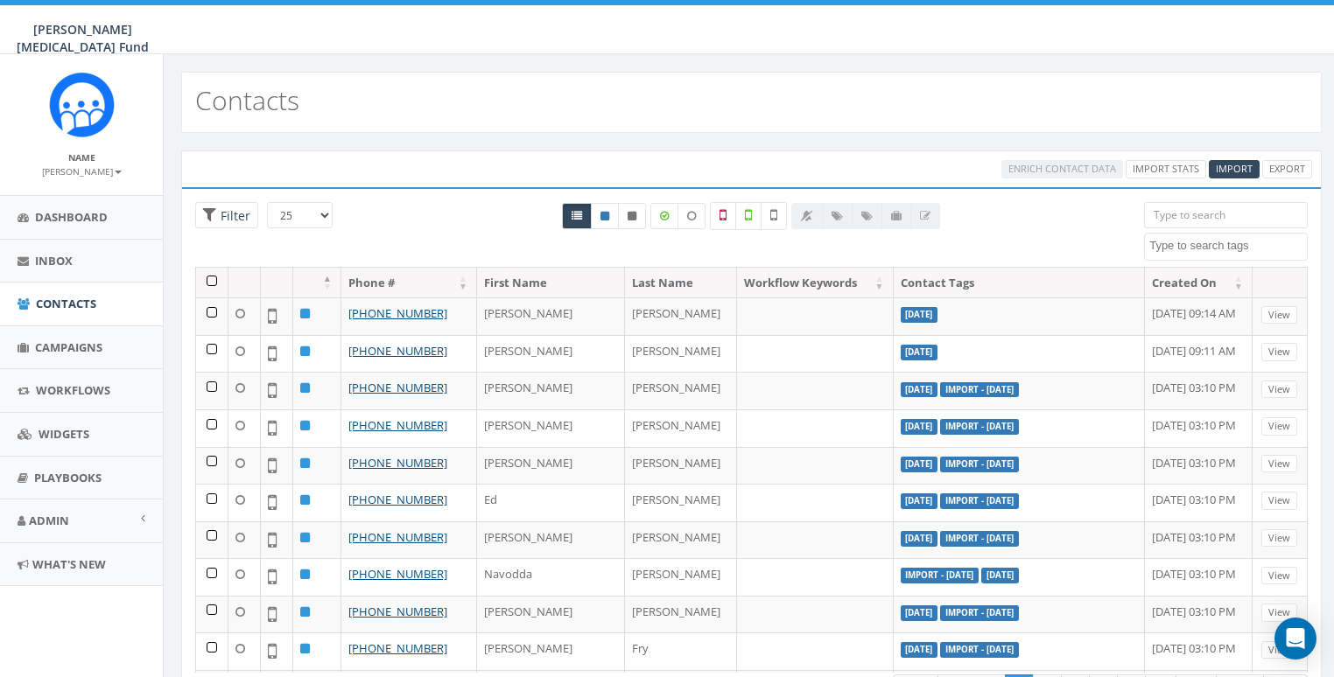
click at [1171, 244] on textarea "Search" at bounding box center [1228, 246] width 158 height 16
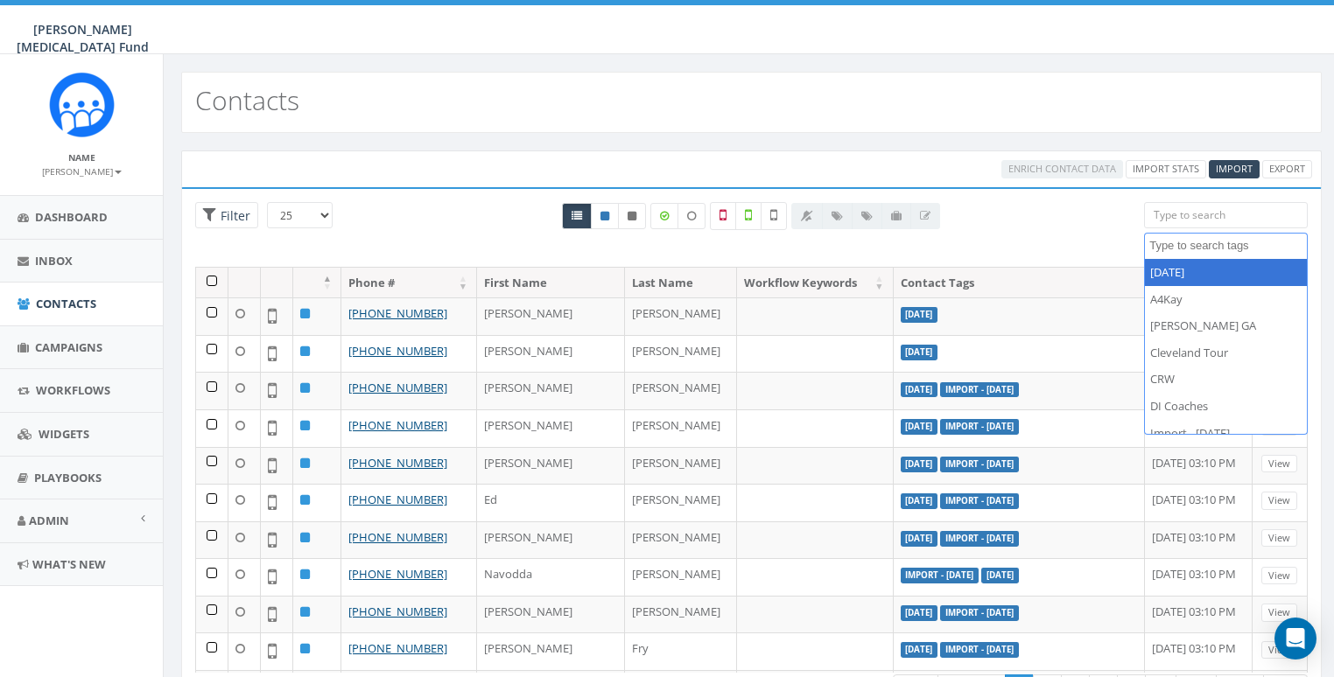
click at [1180, 204] on input "search" at bounding box center [1226, 215] width 164 height 26
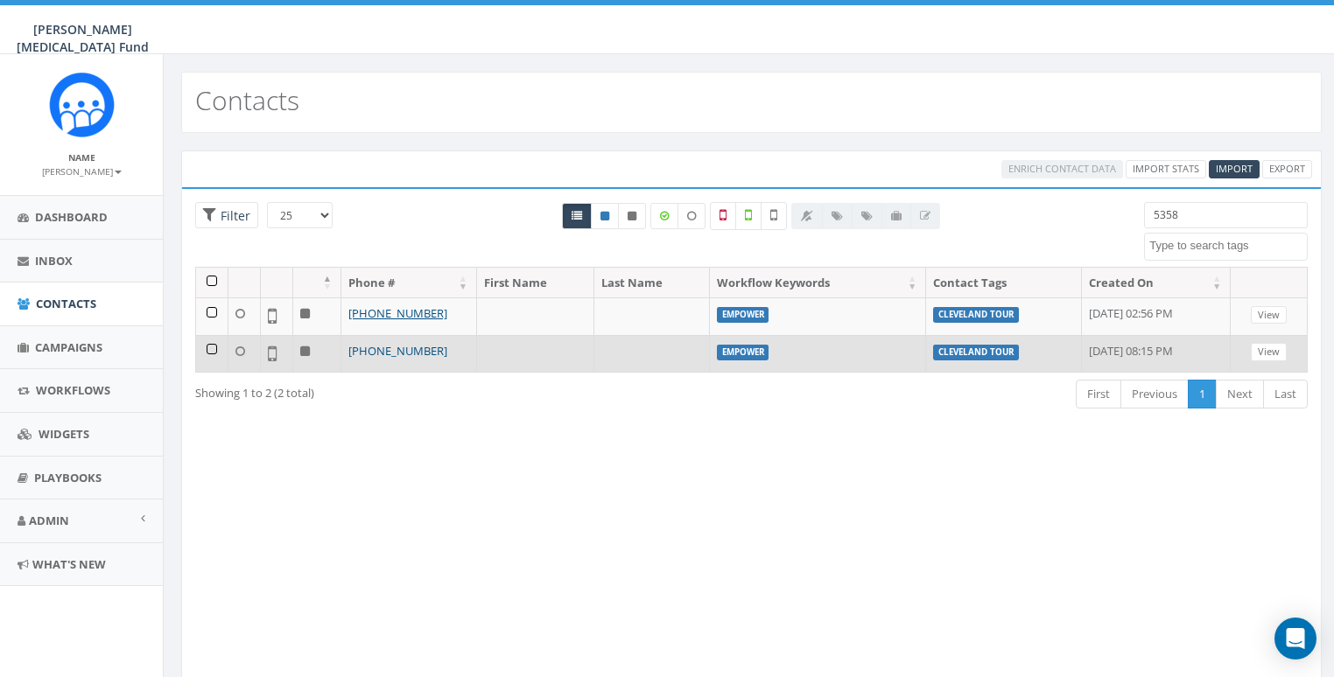
type input "5358"
click at [400, 351] on link "[PHONE_NUMBER]" at bounding box center [397, 351] width 99 height 16
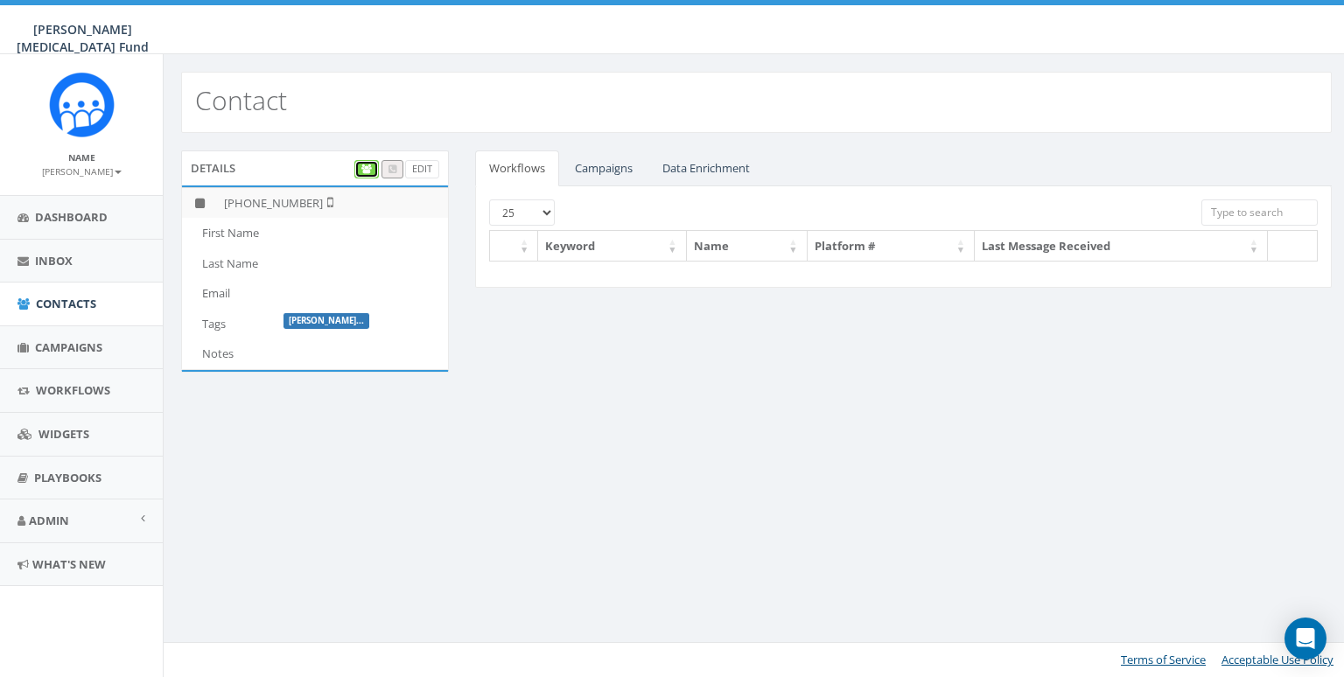
click at [372, 169] on link at bounding box center [366, 169] width 25 height 18
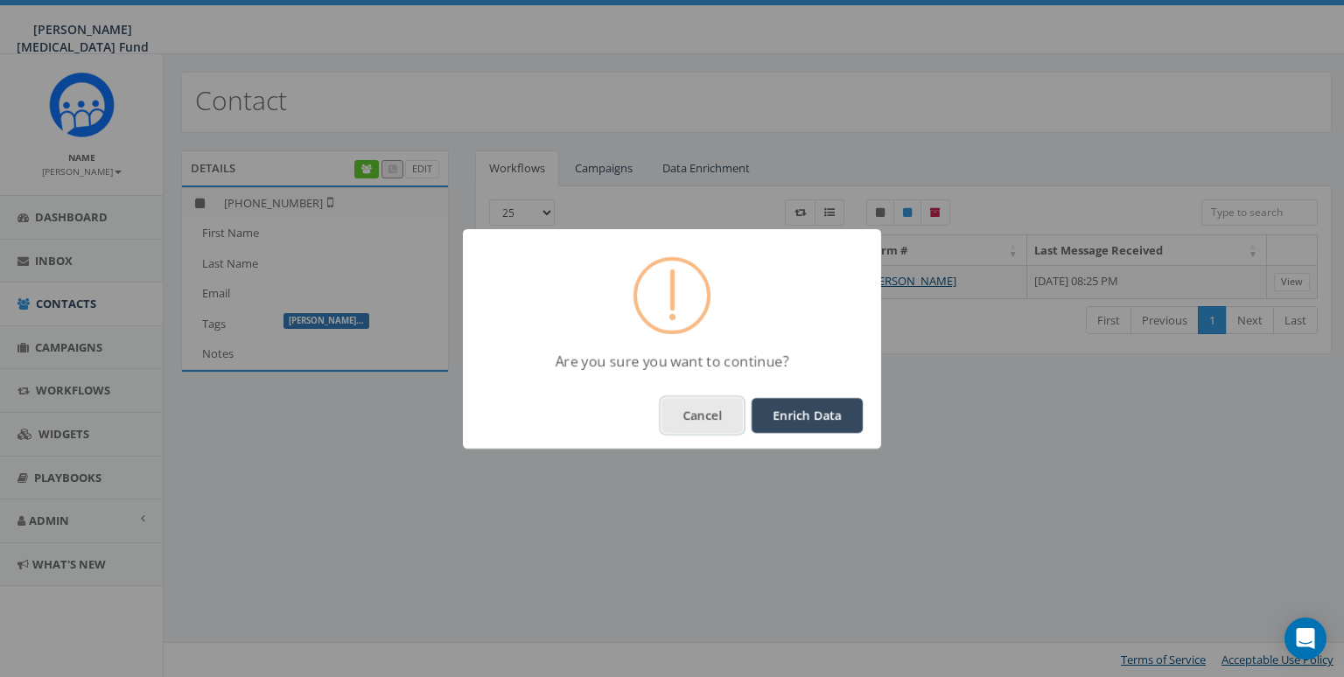
click at [704, 416] on button "Cancel" at bounding box center [702, 415] width 81 height 35
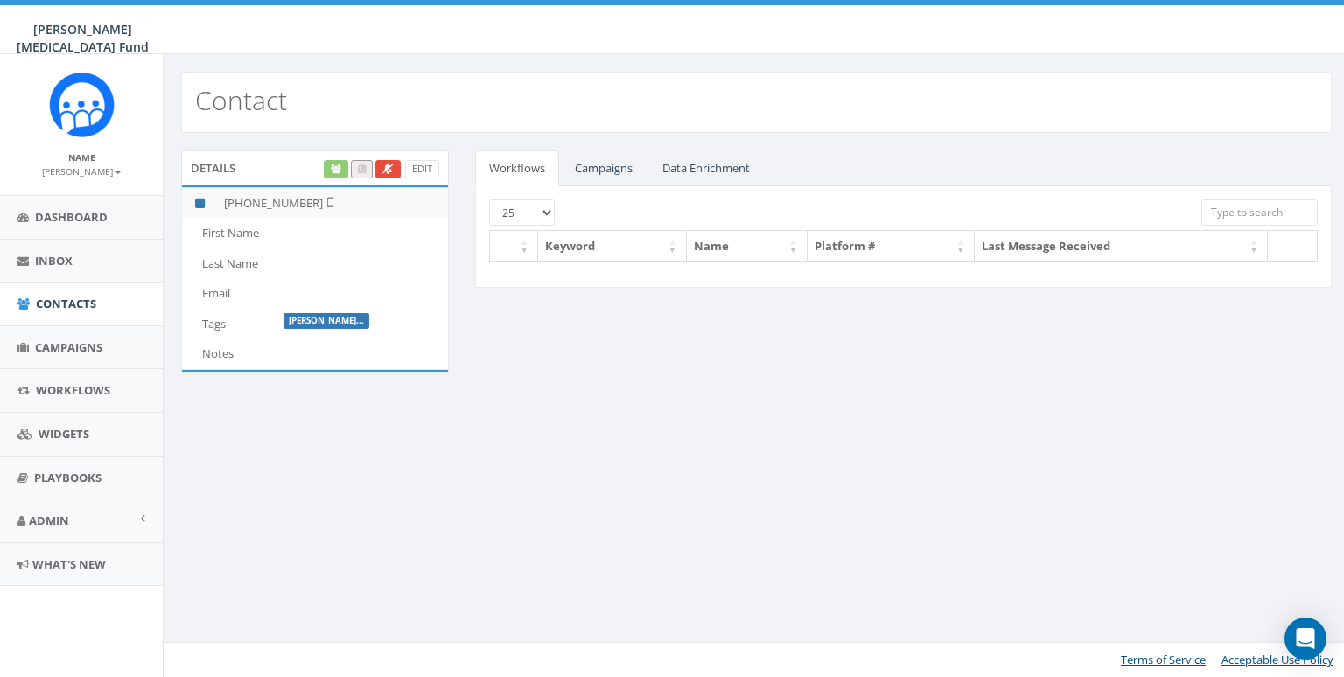
click at [671, 361] on div "Details Edit +1 858-736-5358 First Name Last Name Email Tags Clevelan... Notes …" at bounding box center [756, 273] width 1177 height 244
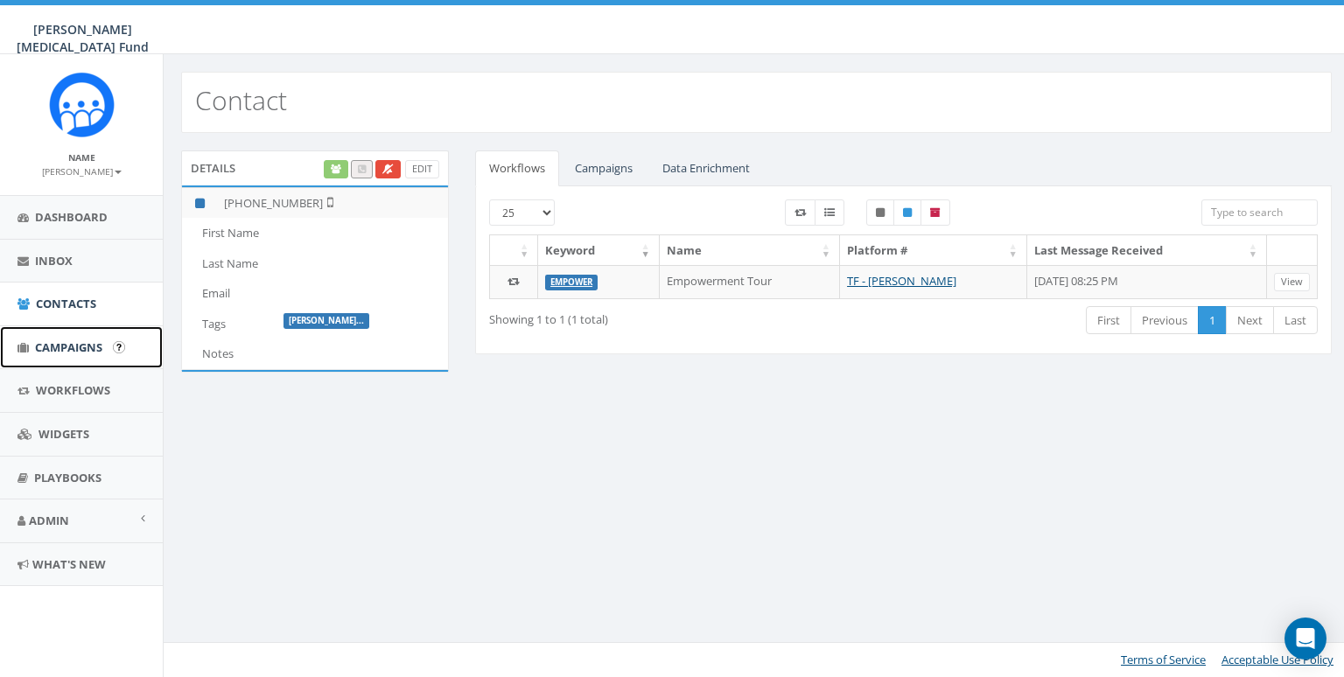
click at [53, 351] on span "Campaigns" at bounding box center [68, 348] width 67 height 16
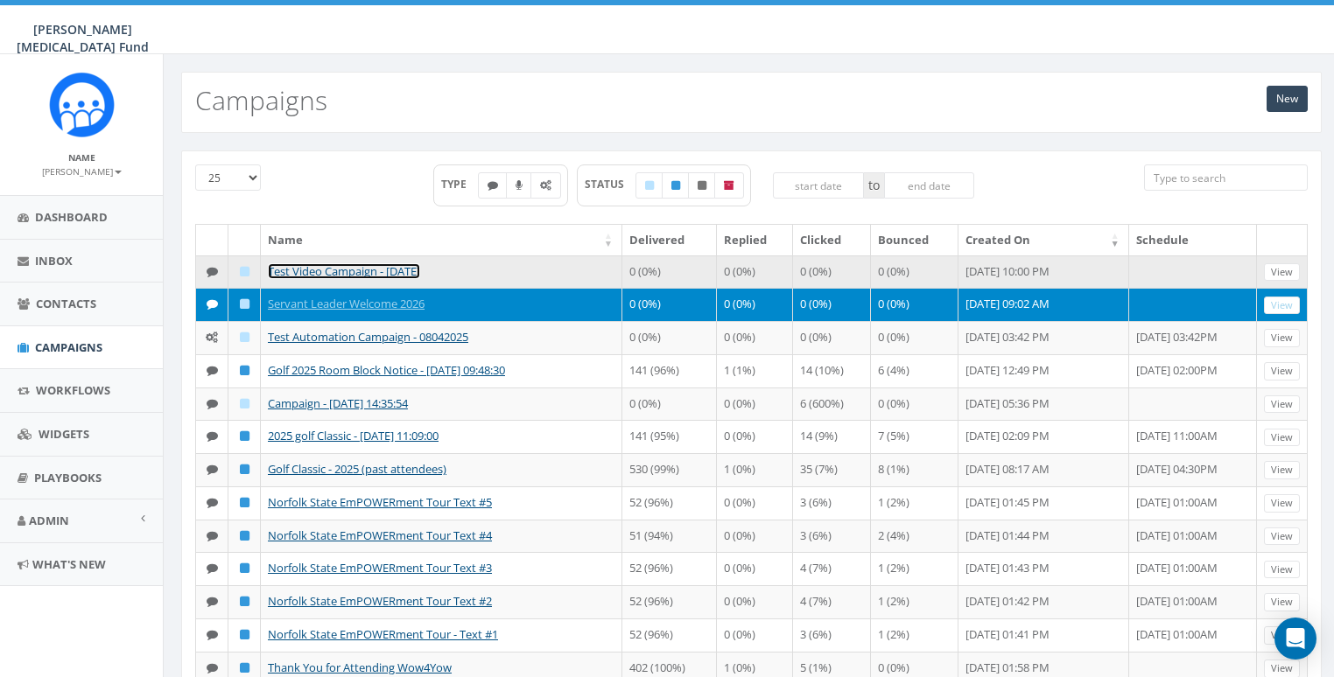
click at [341, 270] on link "Test Video Campaign - [DATE]" at bounding box center [344, 271] width 152 height 16
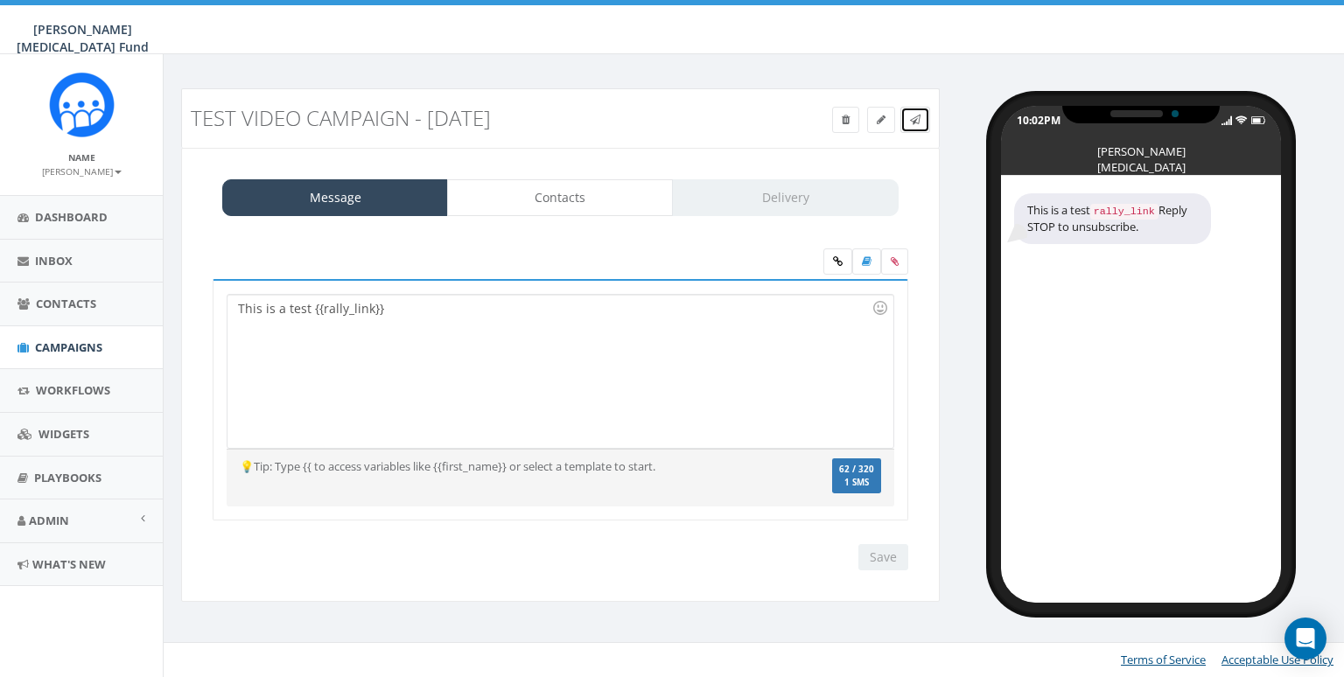
click at [907, 111] on link at bounding box center [916, 120] width 30 height 26
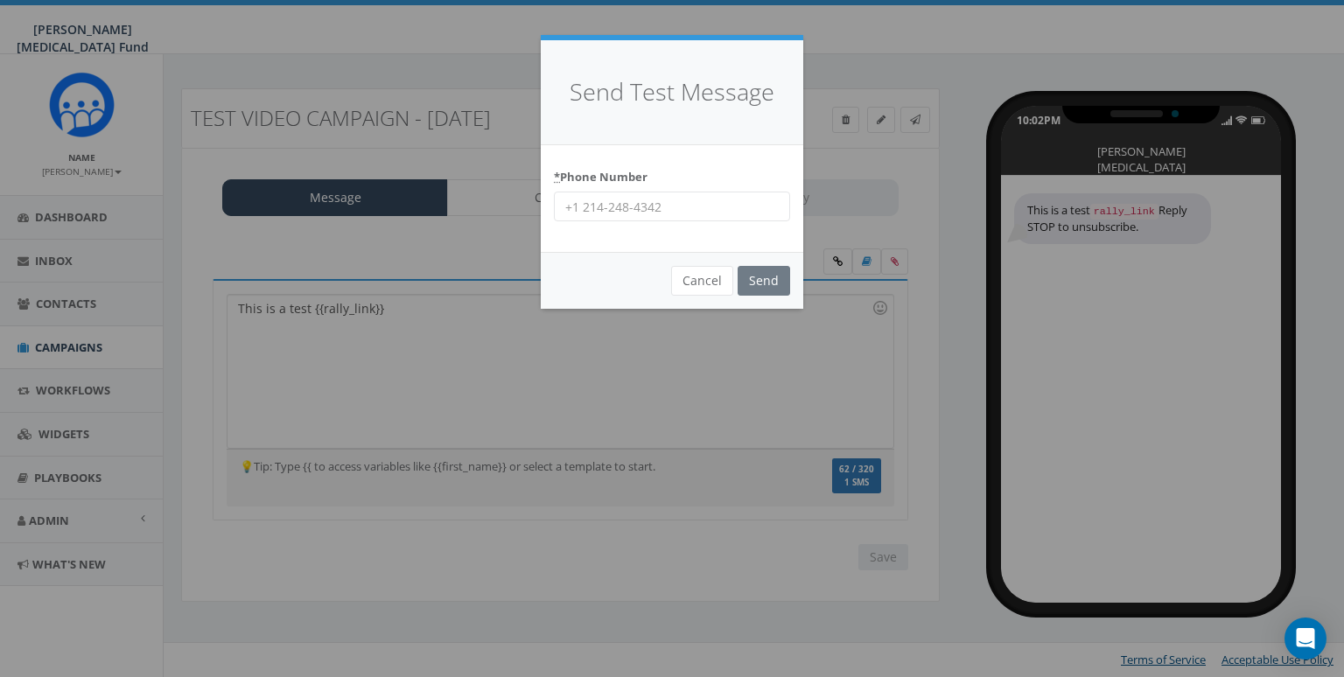
click at [677, 207] on input "* Phone Number" at bounding box center [672, 207] width 236 height 30
type input "8587365358"
click at [739, 262] on div "Cancel Send" at bounding box center [672, 280] width 263 height 57
click at [761, 277] on input "Send" at bounding box center [764, 281] width 53 height 30
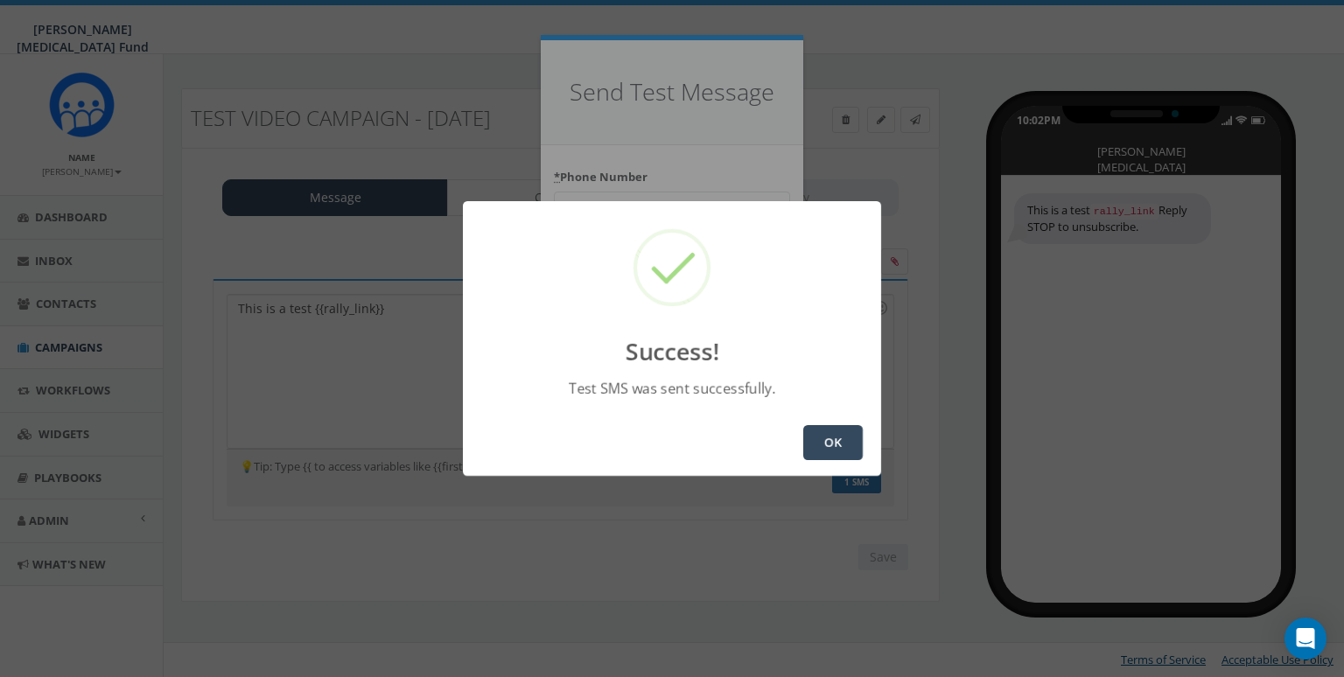
click at [847, 426] on button "OK" at bounding box center [834, 442] width 60 height 35
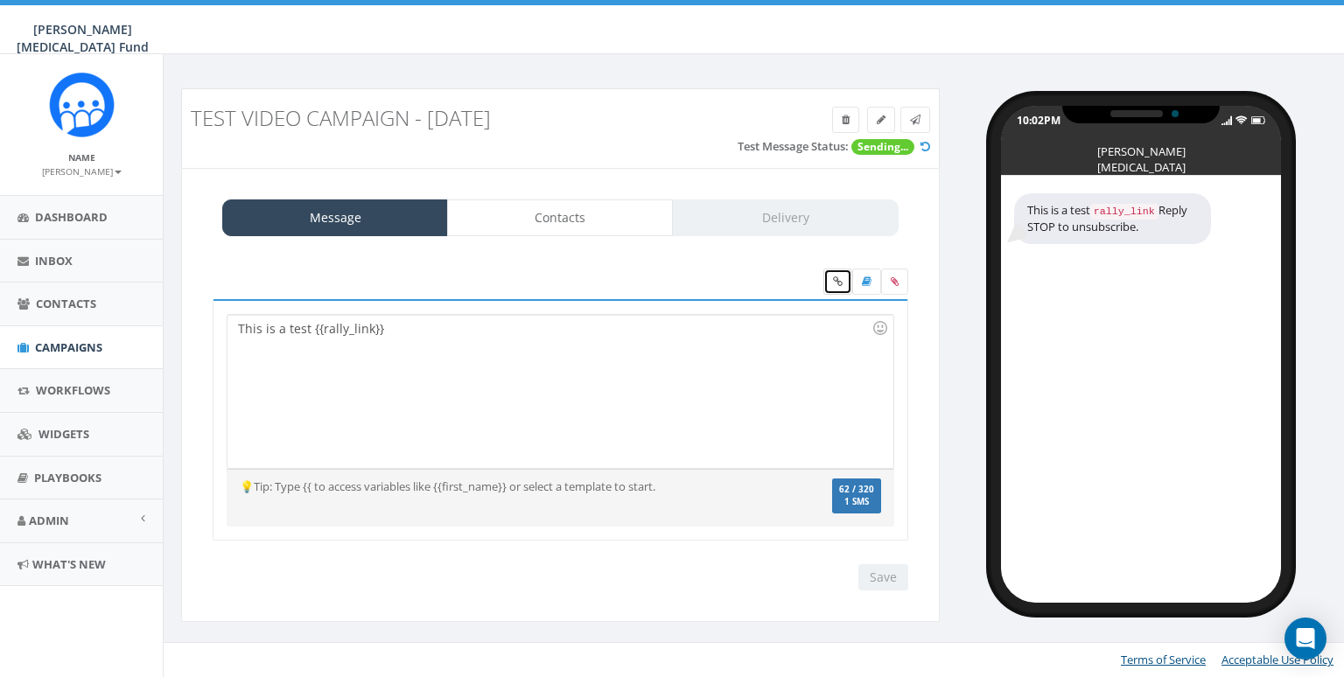
click at [843, 281] on link at bounding box center [838, 282] width 29 height 26
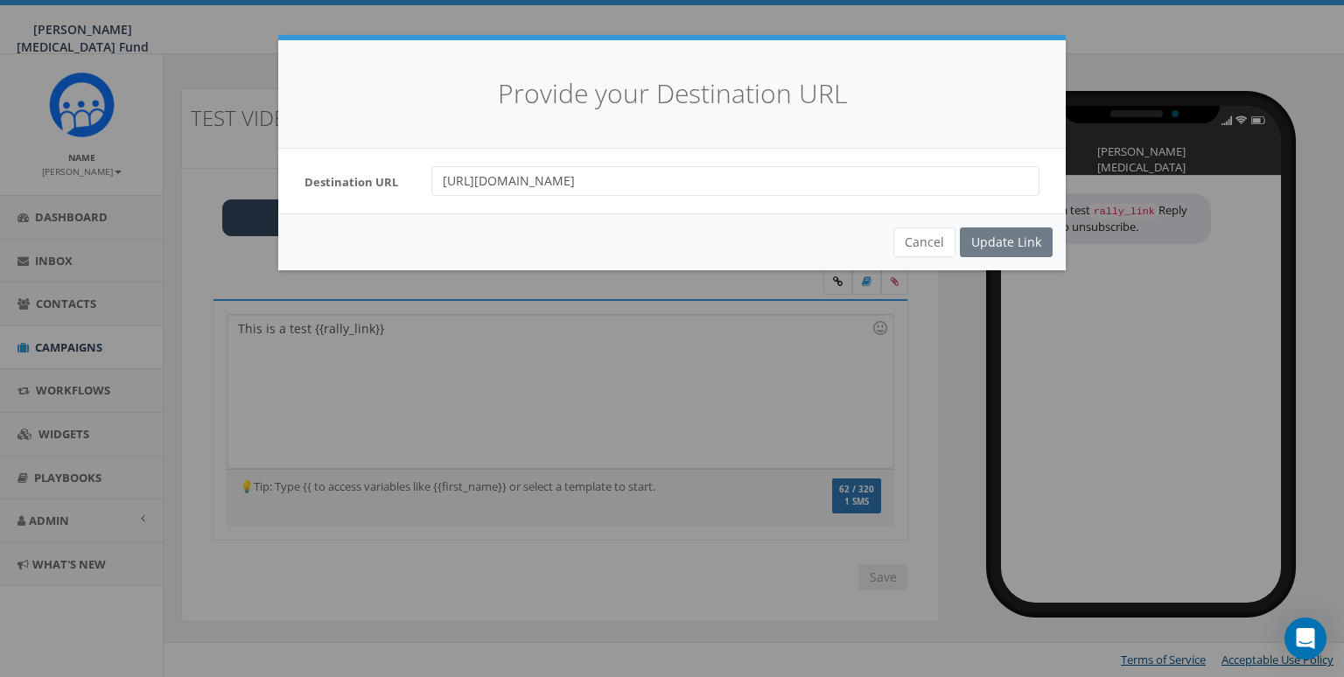
click at [856, 180] on input "https://rally.so/videos/9aa114c6-8cbb-49ec-be9e-4e5739986a95" at bounding box center [736, 181] width 608 height 30
click at [919, 241] on button "Cancel" at bounding box center [925, 243] width 62 height 30
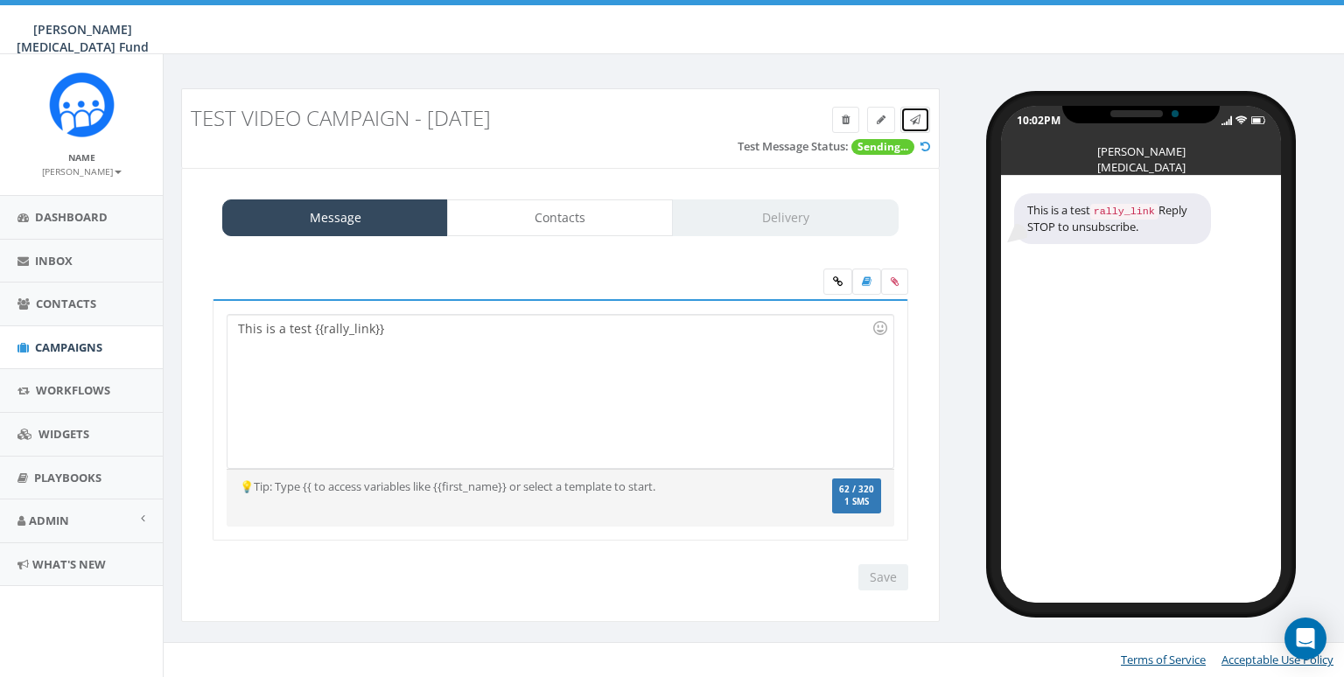
click at [914, 115] on icon at bounding box center [915, 120] width 11 height 11
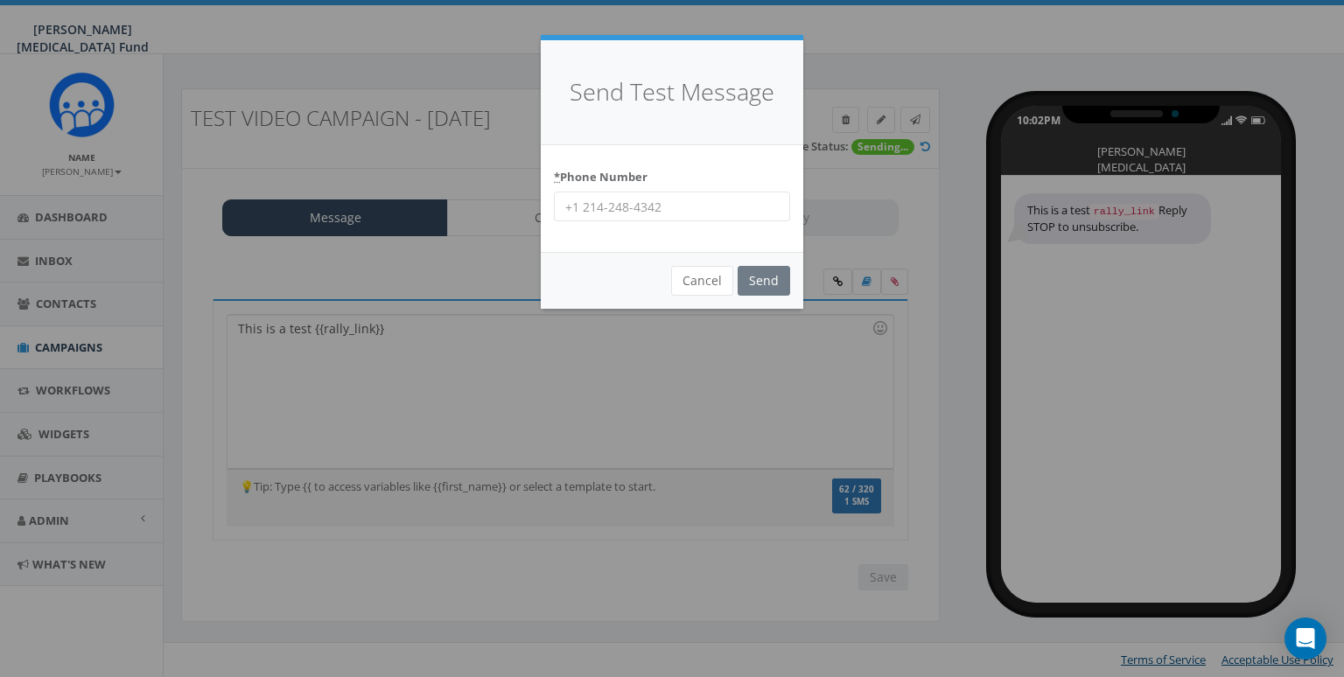
click at [655, 203] on input "* Phone Number" at bounding box center [672, 207] width 236 height 30
paste input "(619) 316-5916"
type input "(619) 316-5916"
click at [754, 278] on input "Send" at bounding box center [764, 281] width 53 height 30
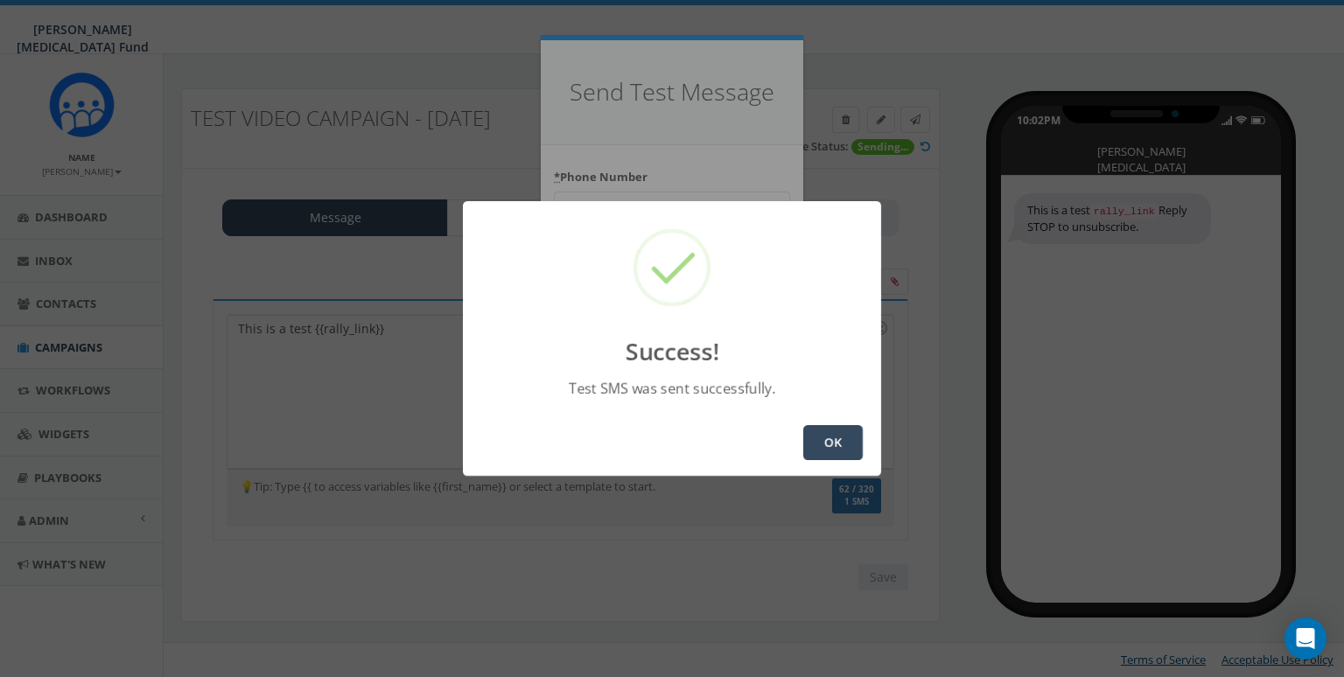
click at [852, 455] on button "OK" at bounding box center [834, 442] width 60 height 35
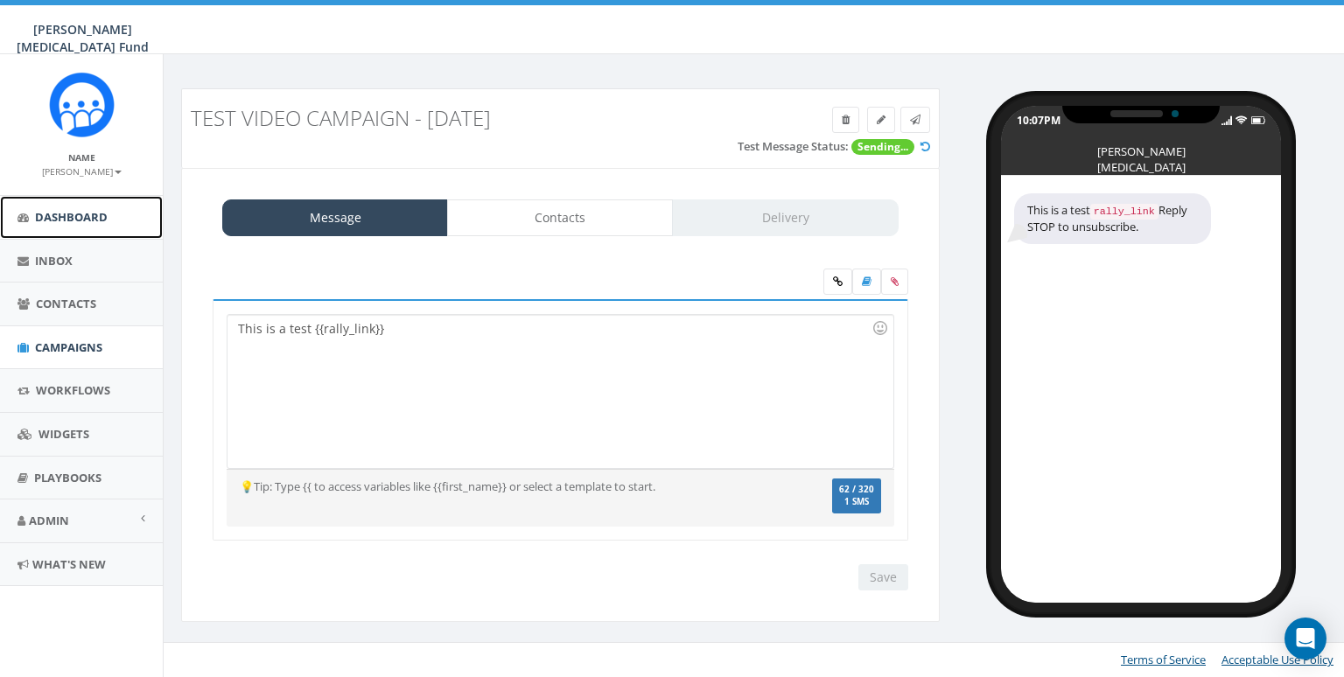
click at [72, 225] on link "Dashboard" at bounding box center [81, 217] width 163 height 43
